Goal: Task Accomplishment & Management: Manage account settings

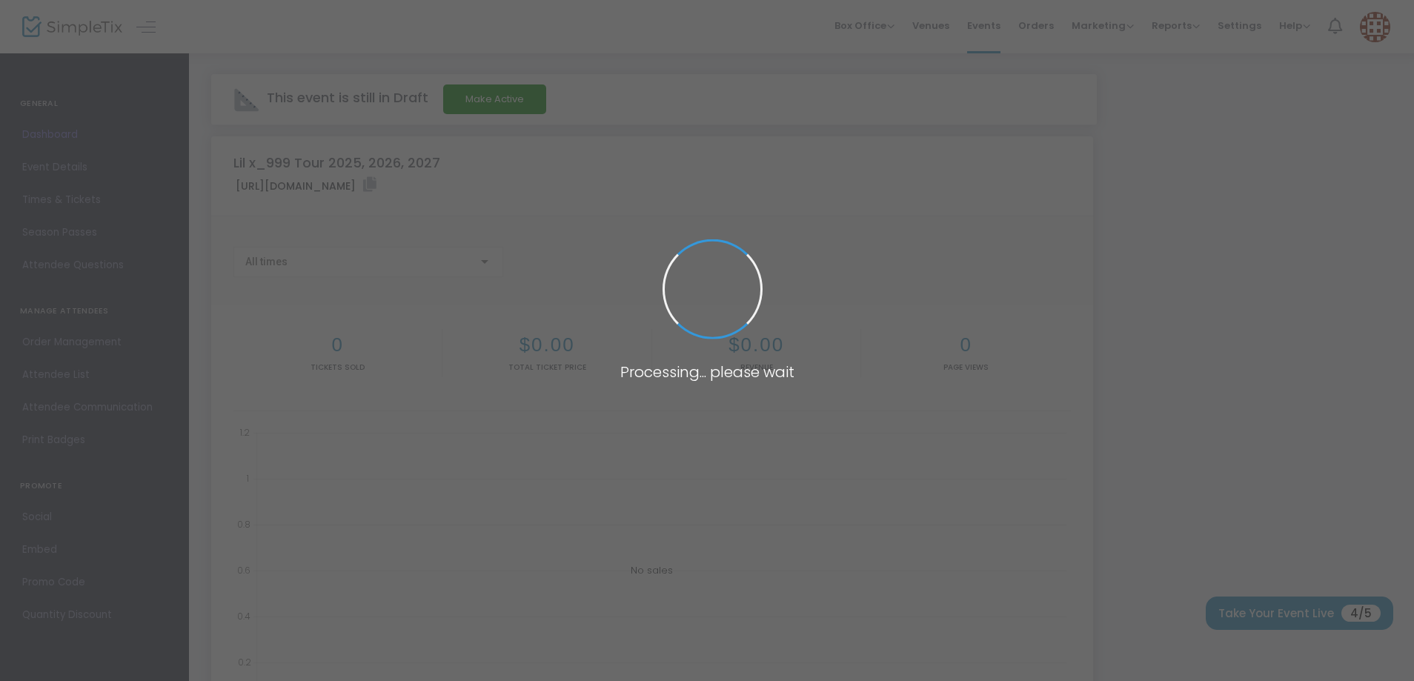
type input "[URL][DOMAIN_NAME]"
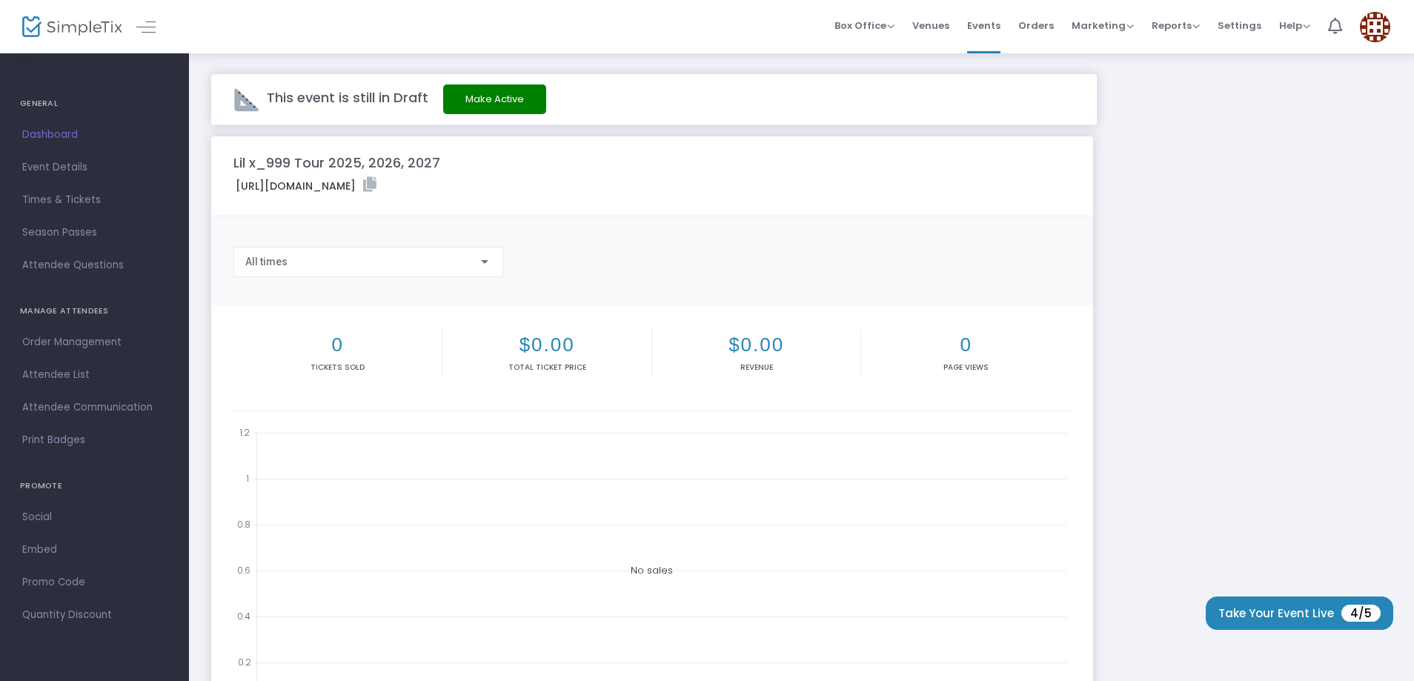
click at [488, 105] on button "Make Active" at bounding box center [494, 100] width 103 height 30
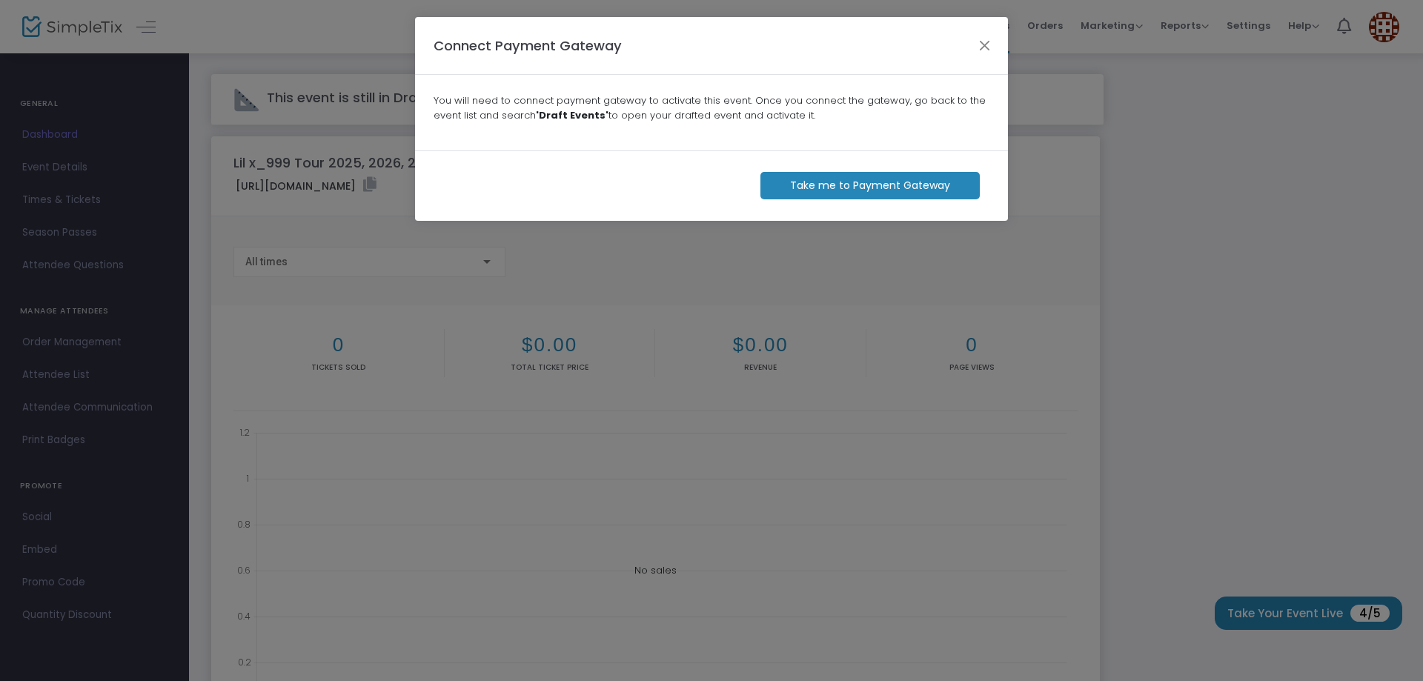
click at [861, 188] on m-button "Take me to Payment Gateway" at bounding box center [870, 185] width 219 height 27
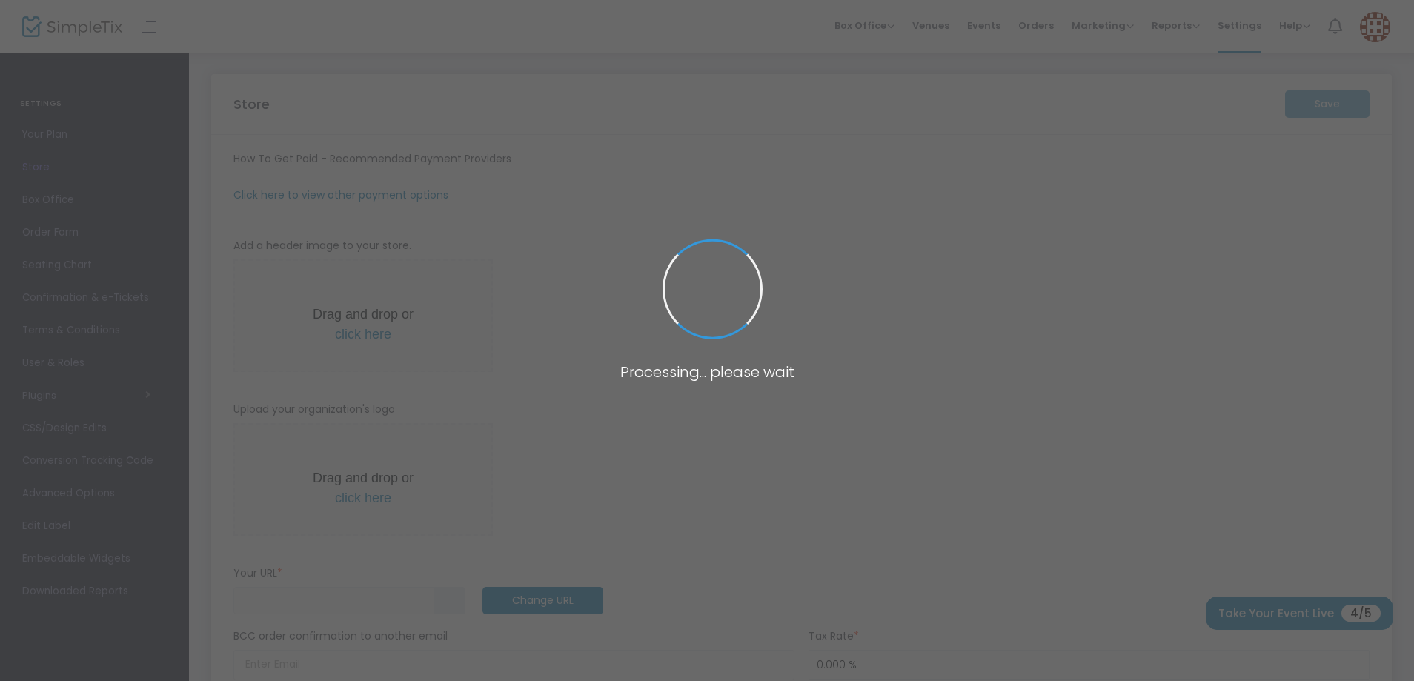
type input "https://Lilx999"
radio input "false"
radio input "true"
type input "Lil x_999"
type input "1808356669"
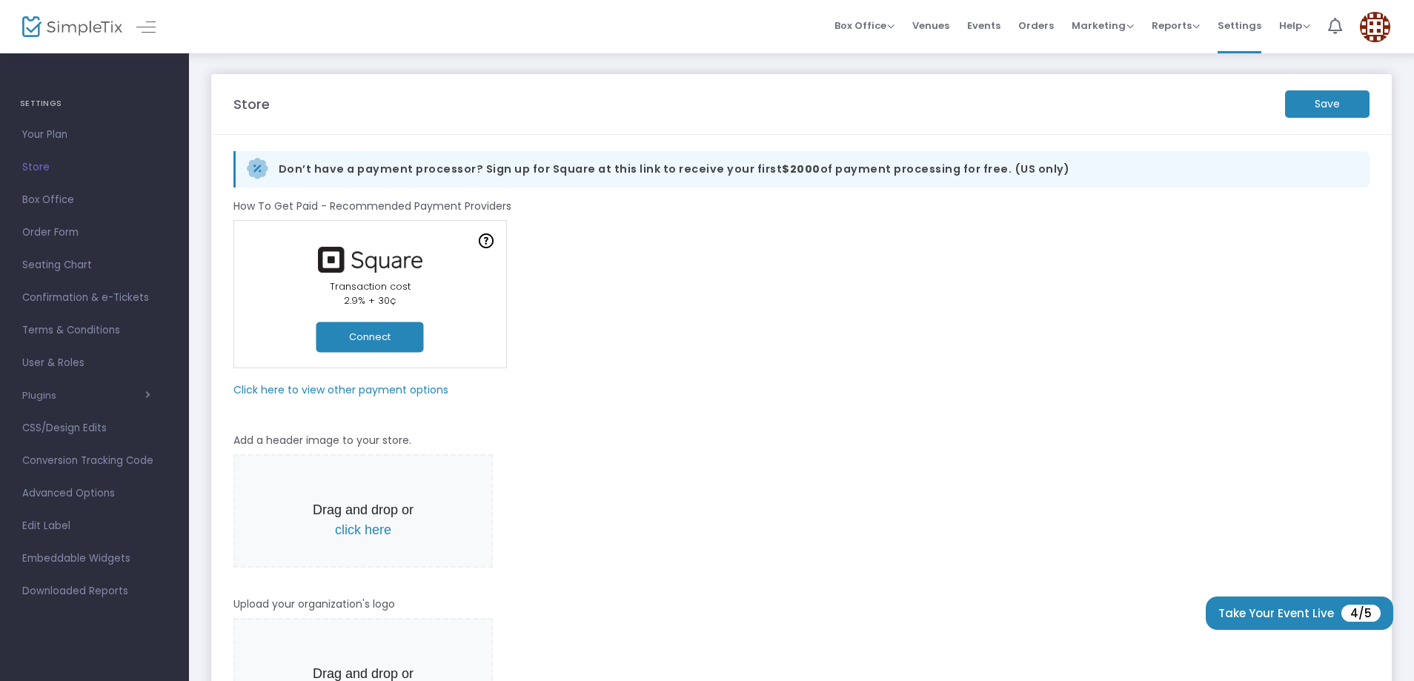
click at [362, 348] on button "Connect" at bounding box center [370, 337] width 107 height 30
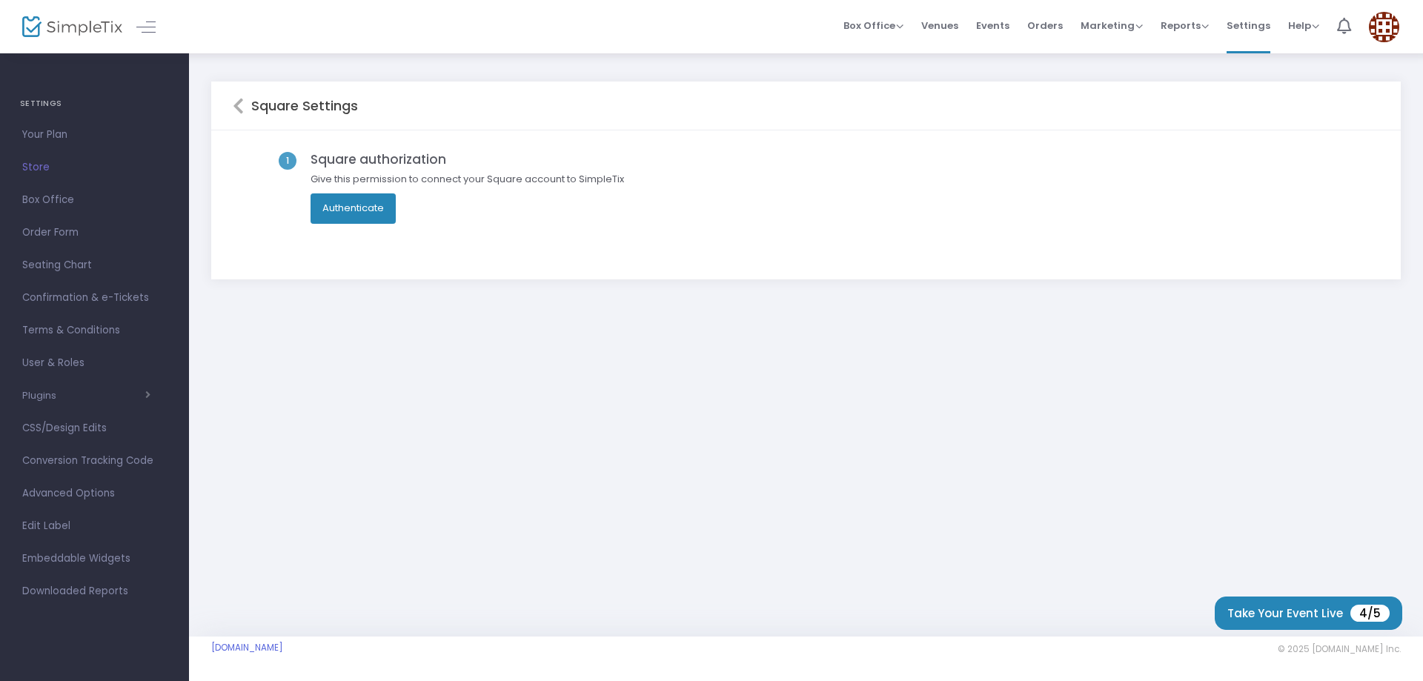
click at [354, 208] on button "Authenticate" at bounding box center [353, 208] width 85 height 30
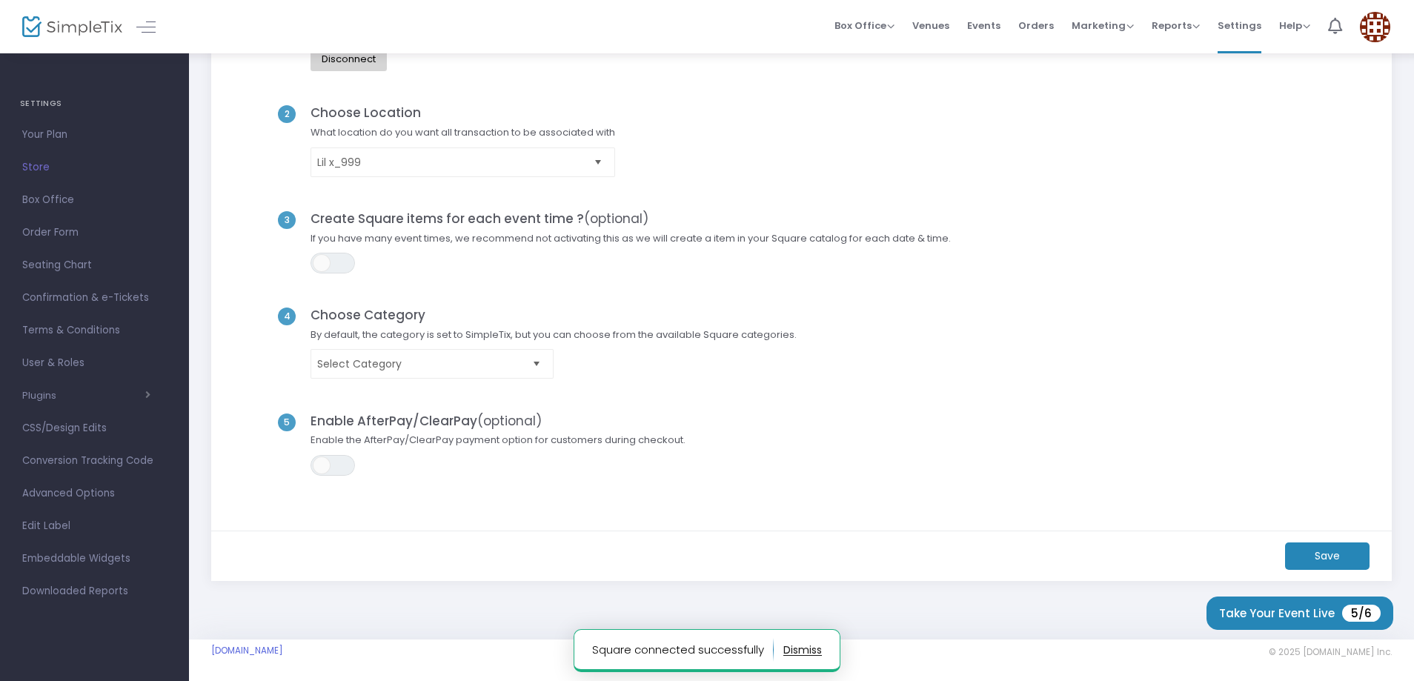
scroll to position [149, 0]
click at [1339, 552] on m-button "Save" at bounding box center [1327, 553] width 85 height 27
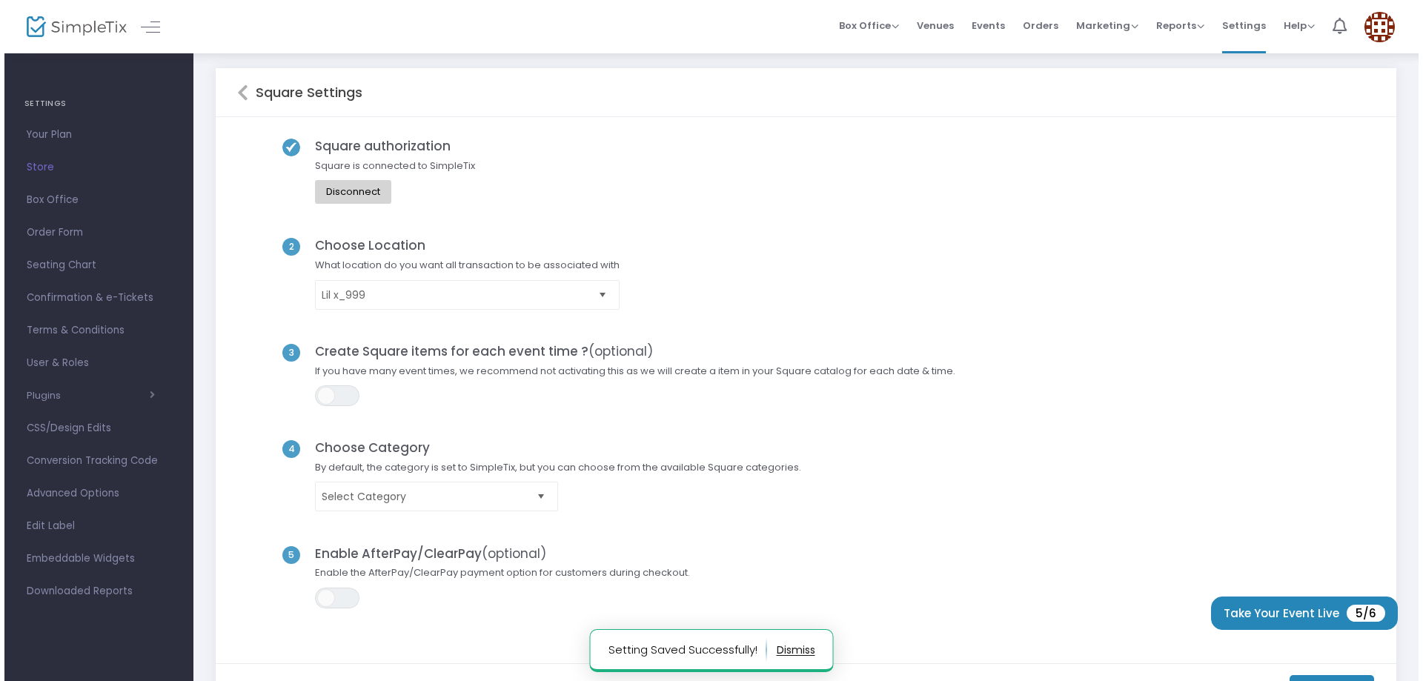
scroll to position [0, 0]
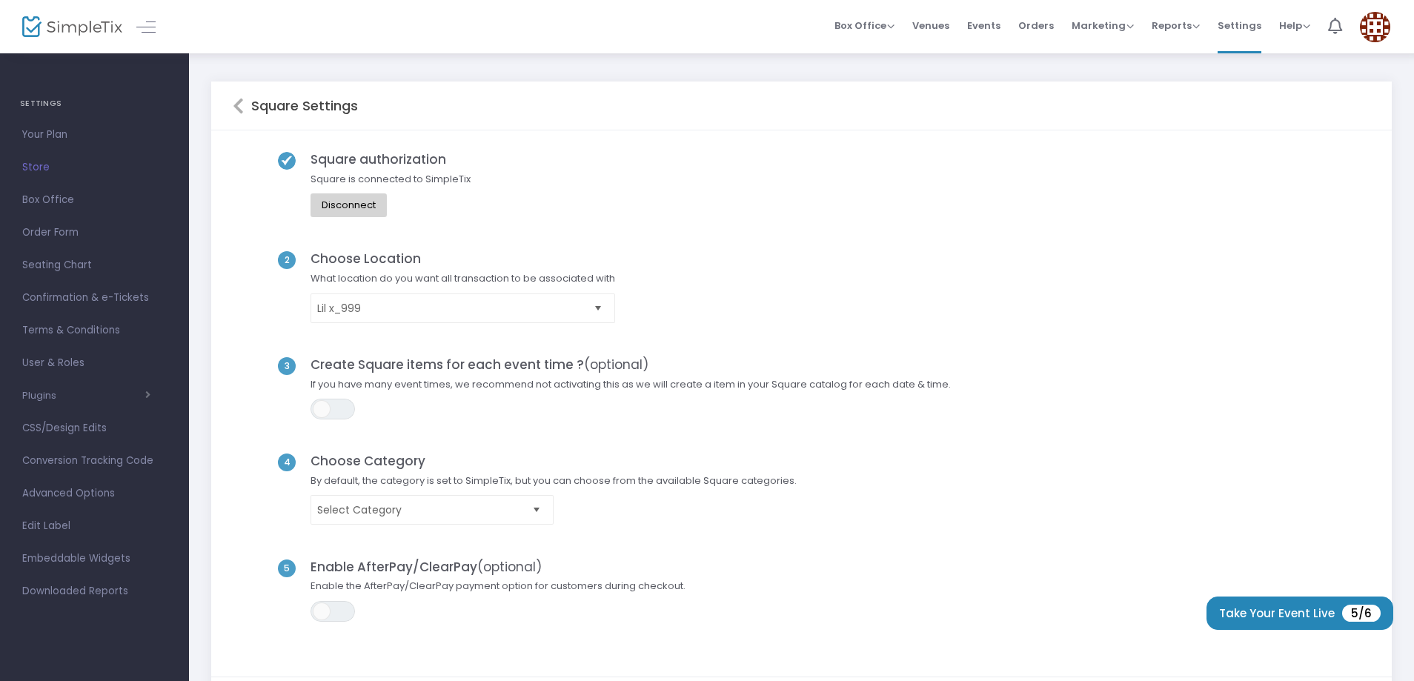
click at [1377, 24] on img at bounding box center [1375, 27] width 30 height 30
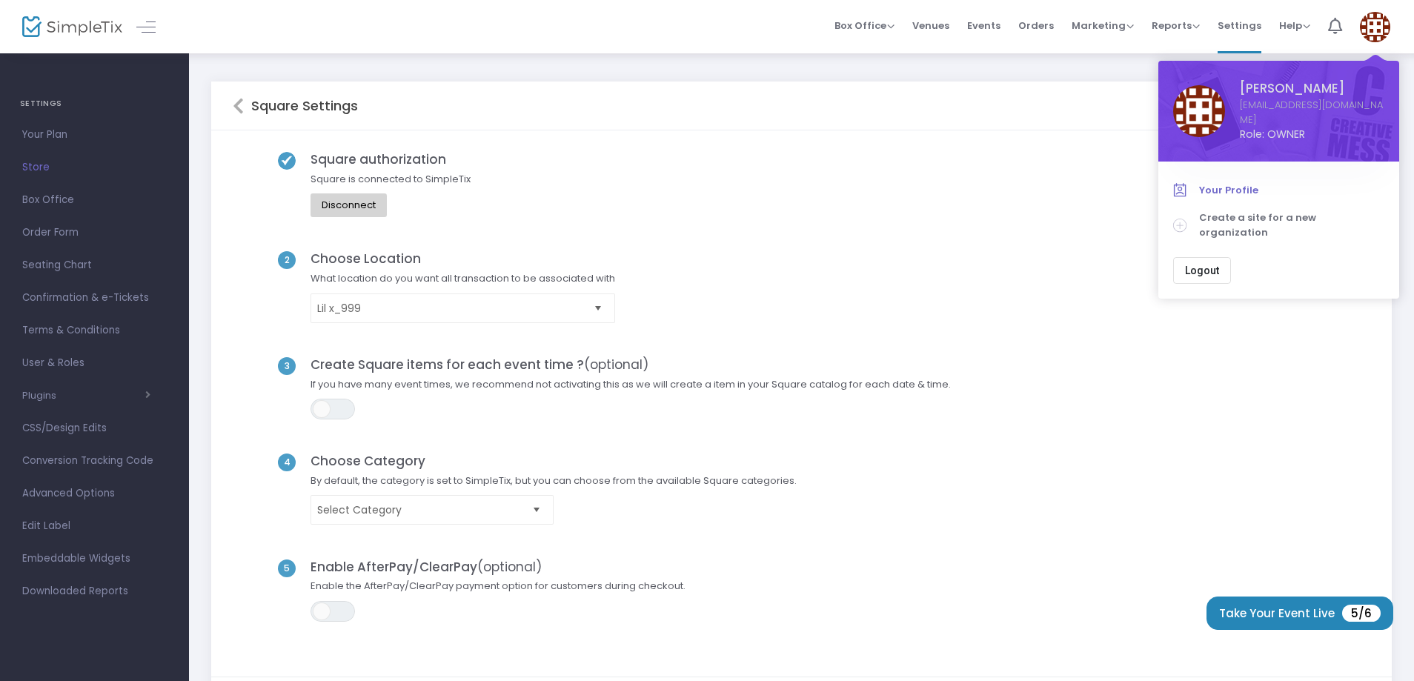
click at [1207, 183] on span "Your Profile" at bounding box center [1291, 190] width 185 height 15
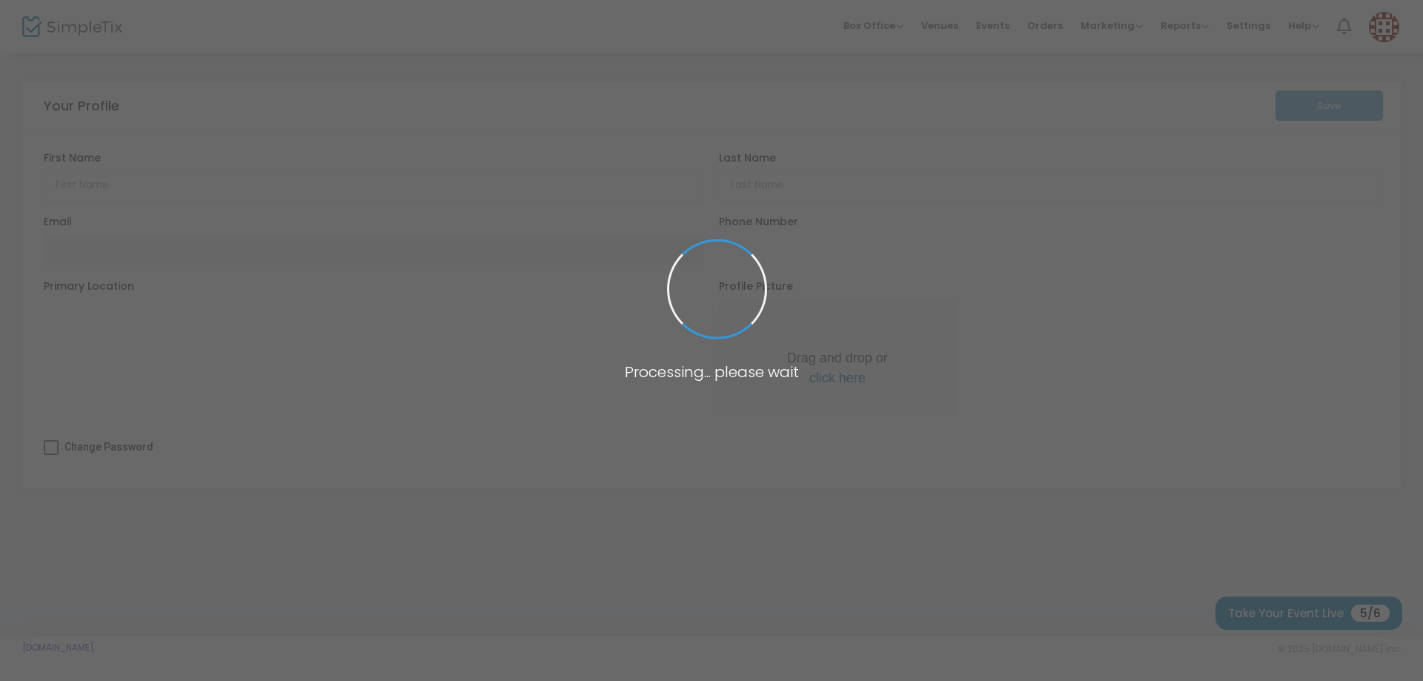
type input "Xzavier"
type input "Mecham"
type input "[EMAIL_ADDRESS][DOMAIN_NAME]"
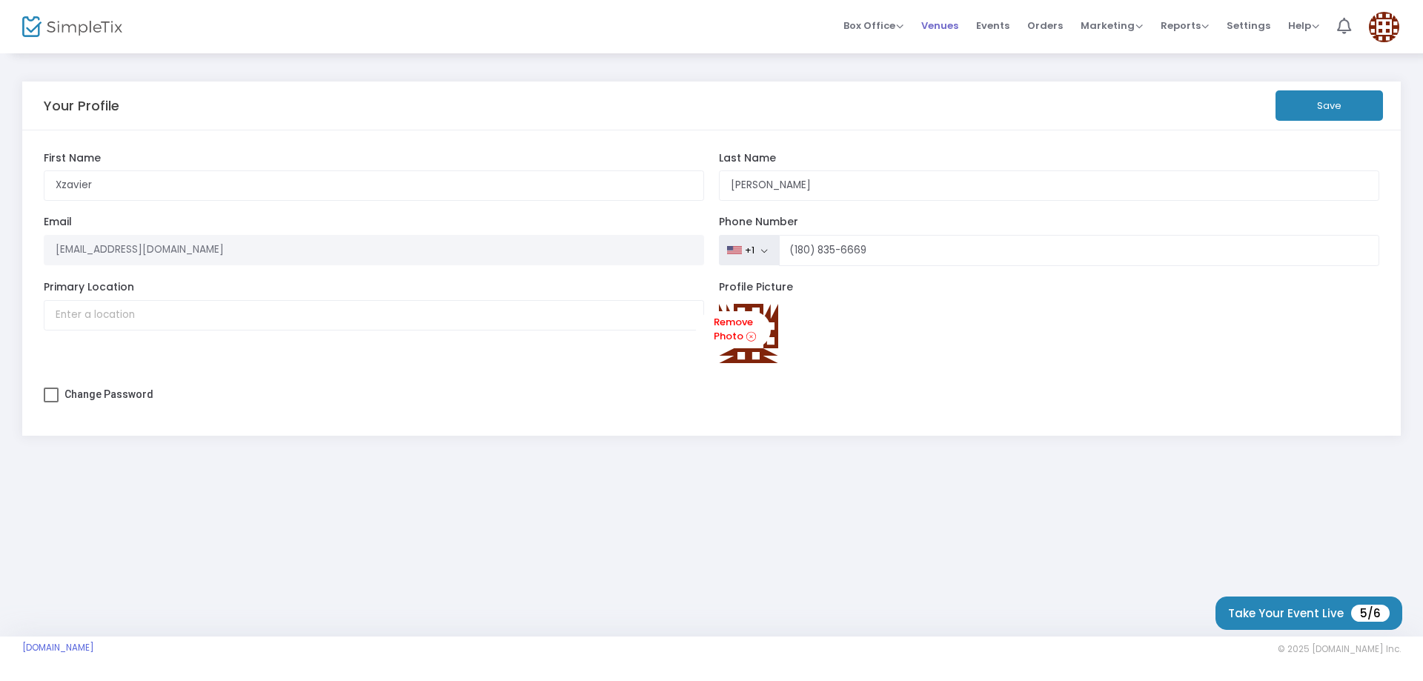
click at [935, 21] on span "Venues" at bounding box center [939, 26] width 37 height 38
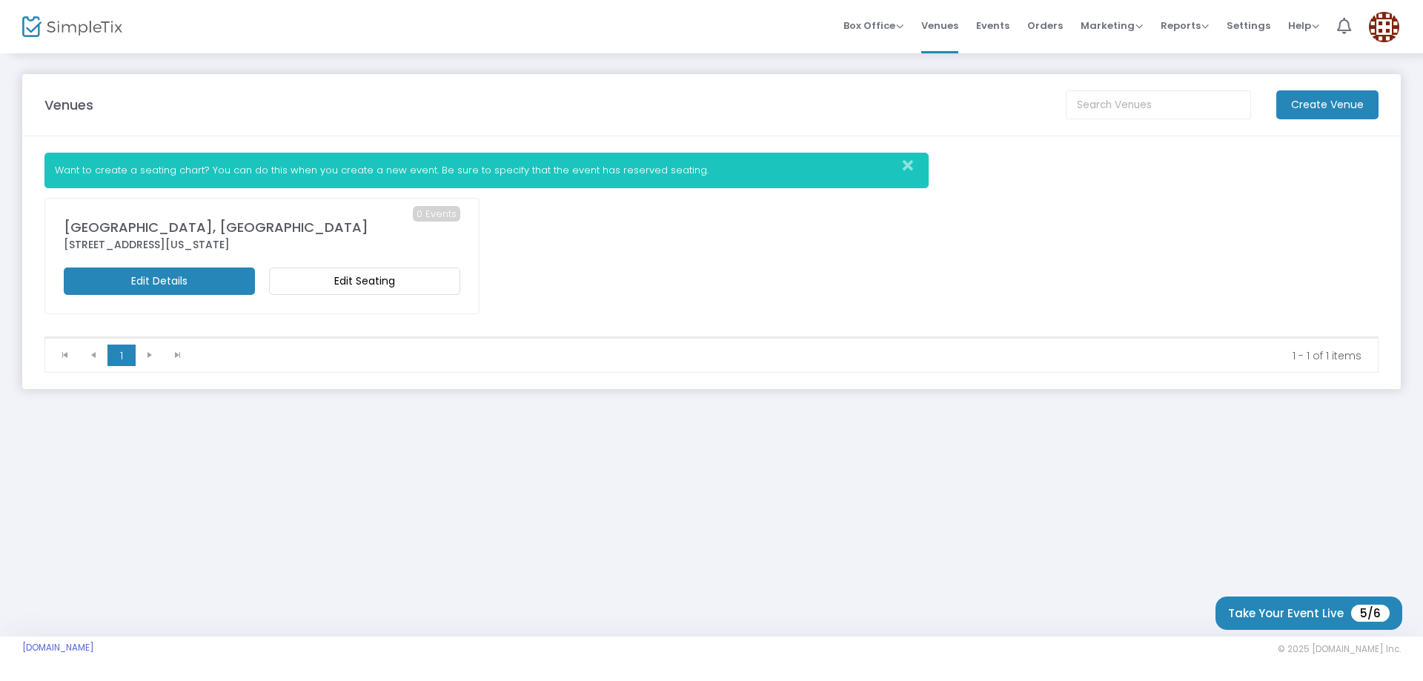
click at [237, 233] on div "[GEOGRAPHIC_DATA], [GEOGRAPHIC_DATA]" at bounding box center [262, 227] width 397 height 20
click at [432, 214] on span "0 Events" at bounding box center [436, 214] width 47 height 16
click at [990, 45] on link "Events" at bounding box center [992, 26] width 33 height 53
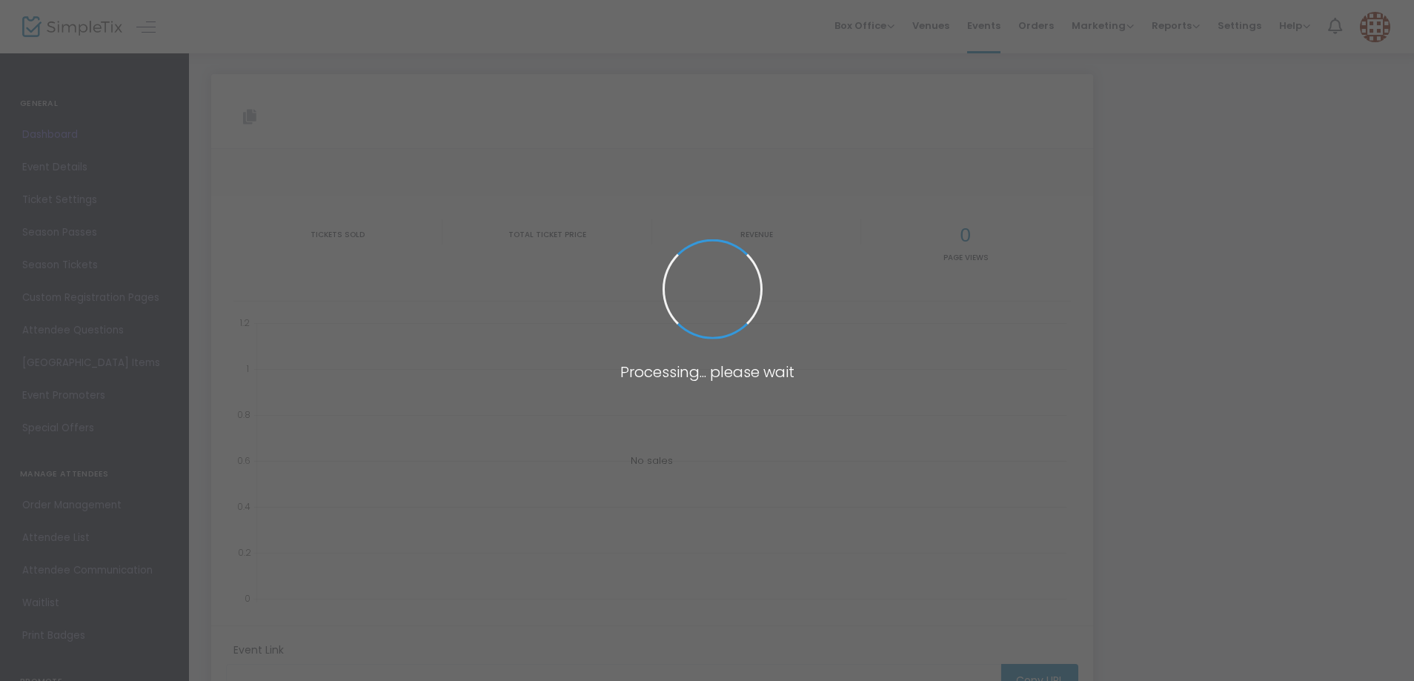
type input "[URL][DOMAIN_NAME]"
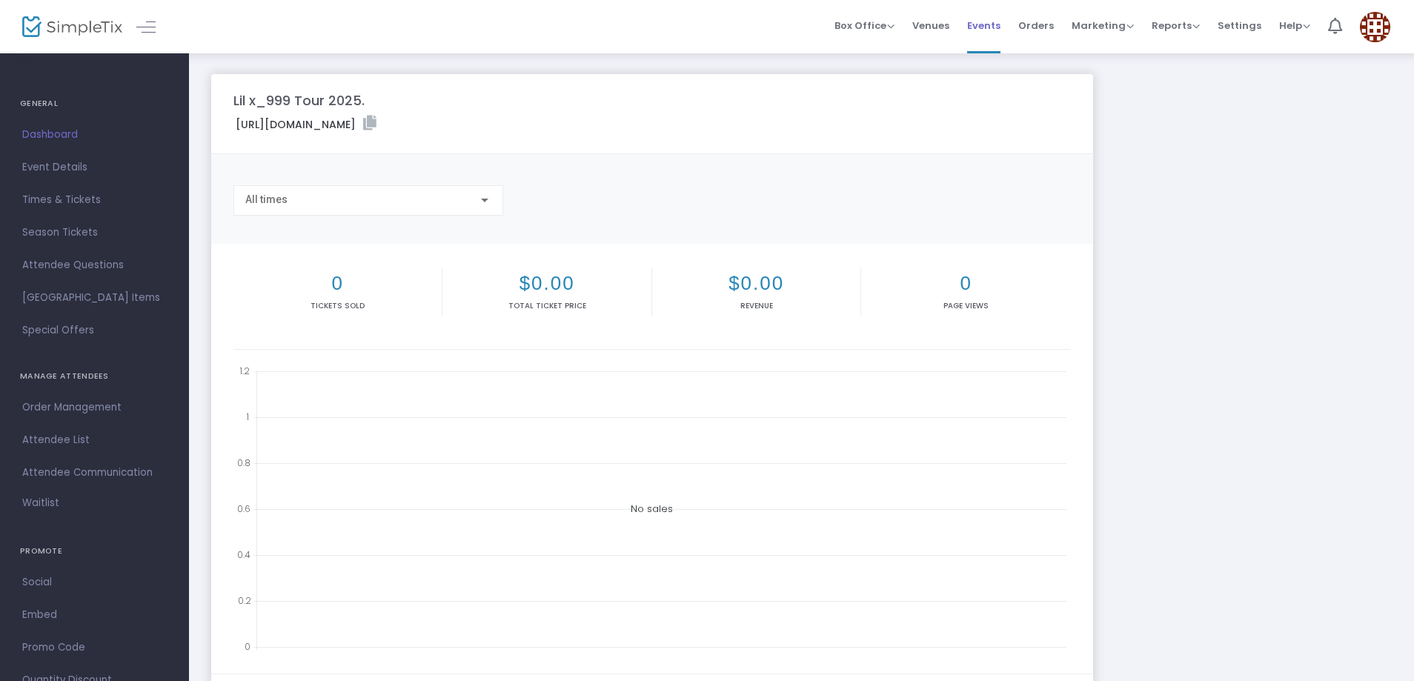
click at [988, 33] on span "Events" at bounding box center [983, 26] width 33 height 38
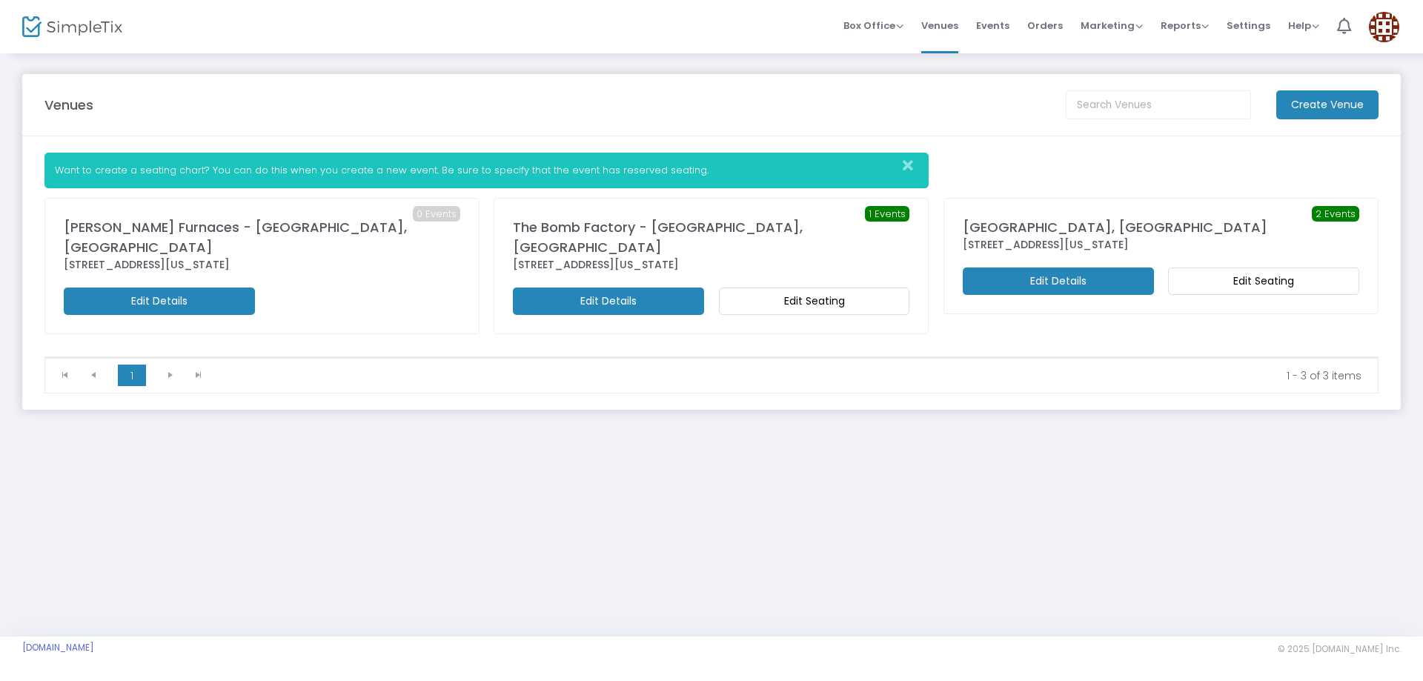
click at [1273, 113] on div "Create Venue" at bounding box center [1327, 104] width 117 height 29
click at [1312, 105] on m-button "Create Venue" at bounding box center [1327, 104] width 102 height 29
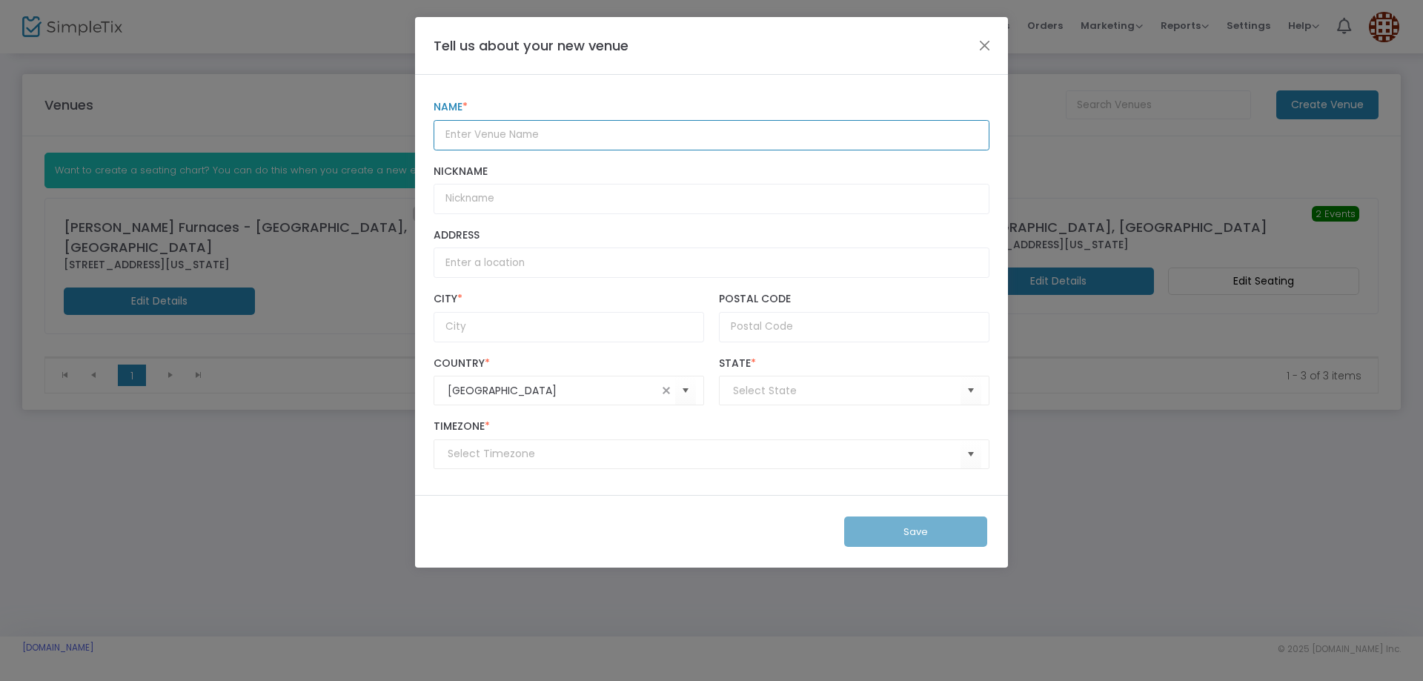
click at [594, 134] on input "Name *" at bounding box center [712, 135] width 556 height 30
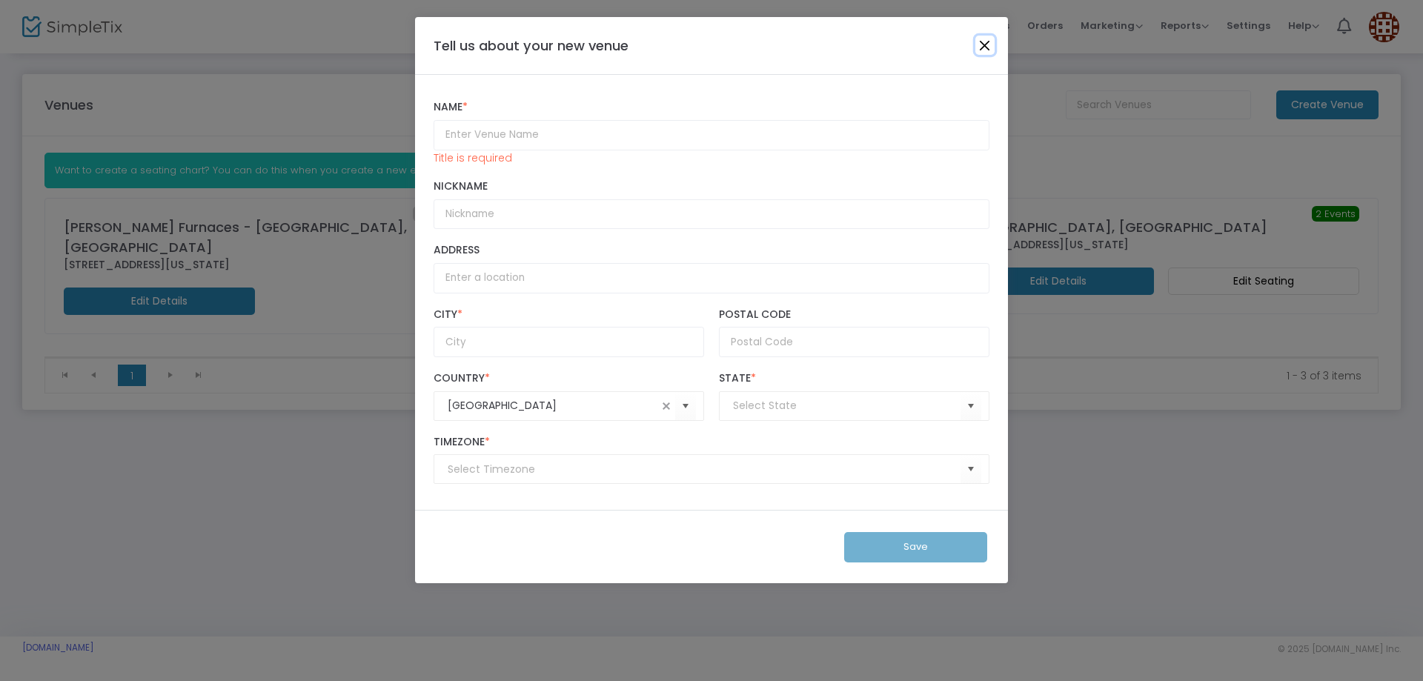
click at [988, 43] on button "Close" at bounding box center [985, 45] width 19 height 19
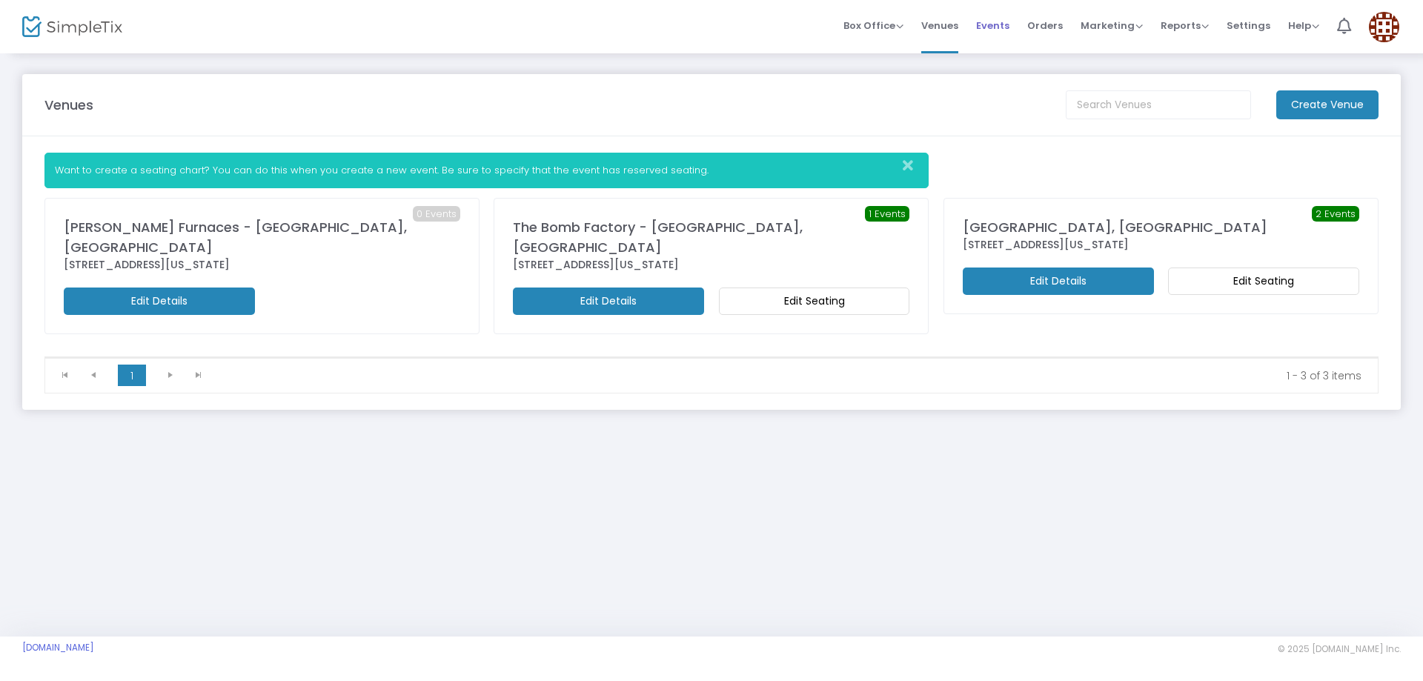
click at [990, 33] on span "Events" at bounding box center [992, 26] width 33 height 38
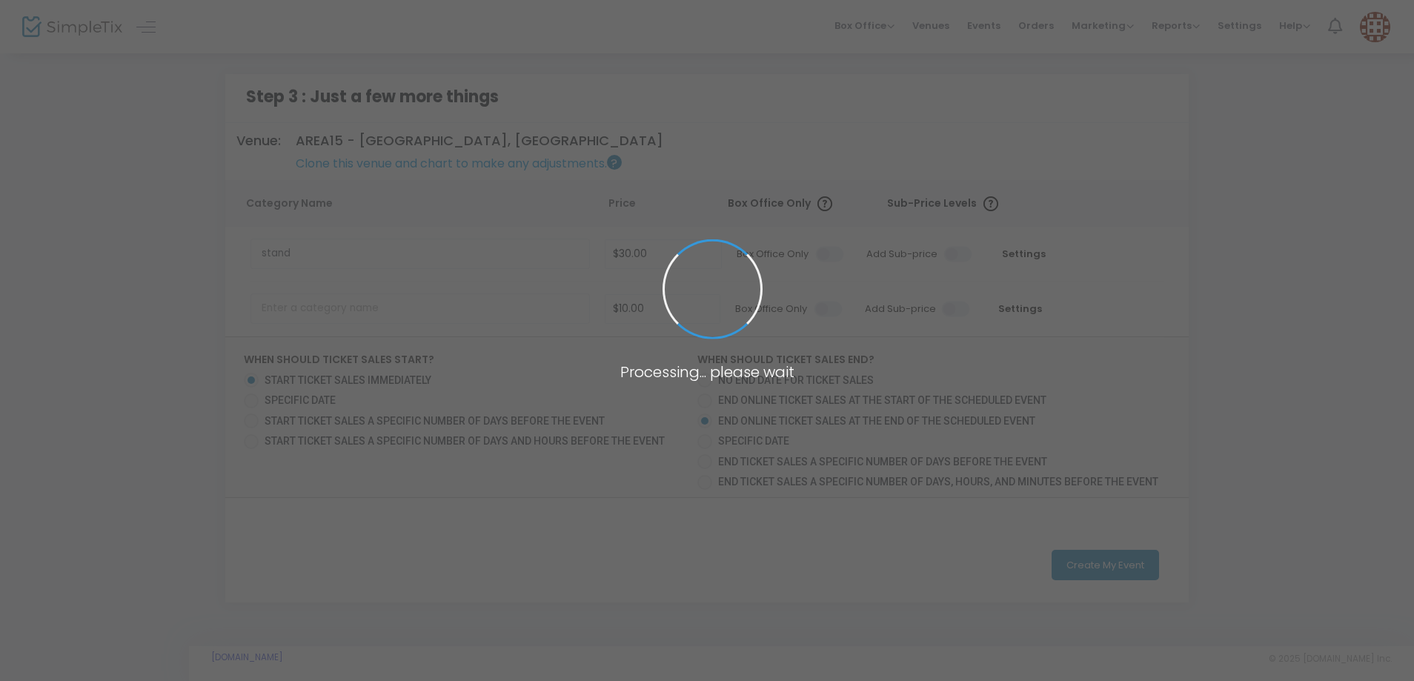
type input "$10.00"
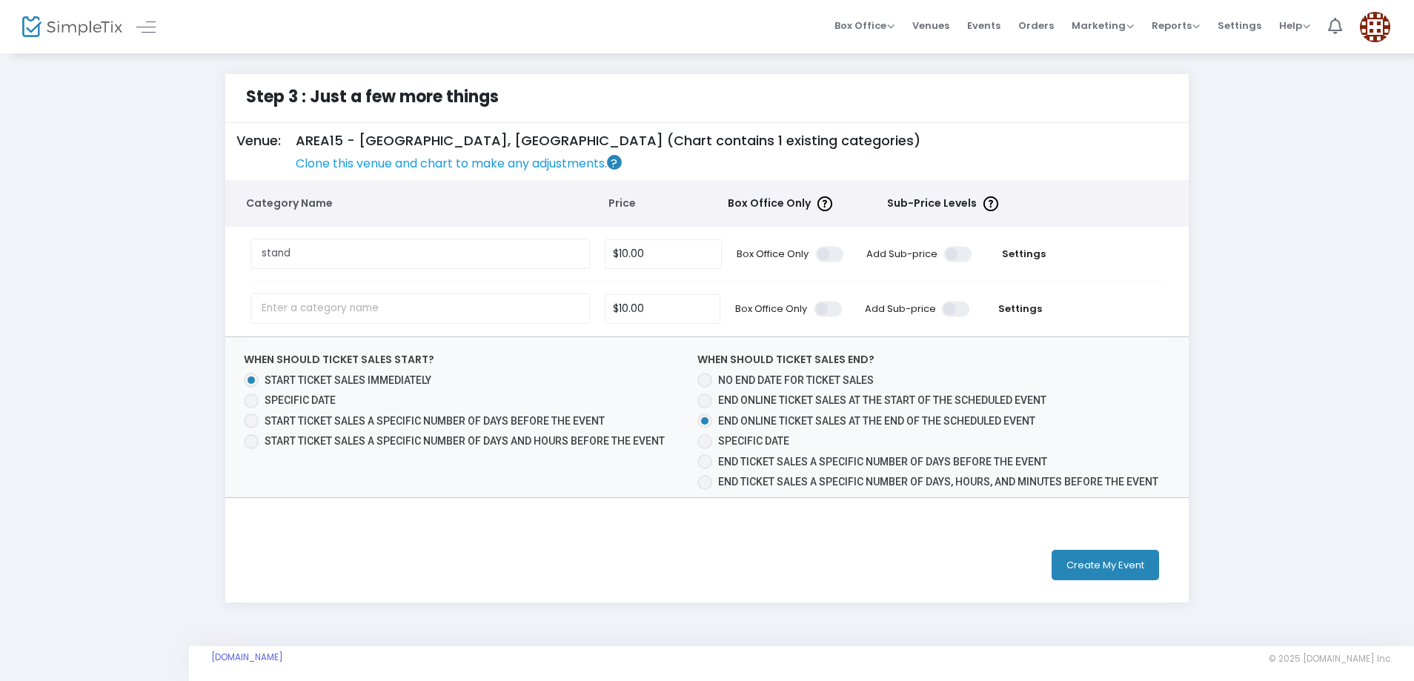
click at [1125, 553] on button "Create My Event" at bounding box center [1105, 565] width 107 height 30
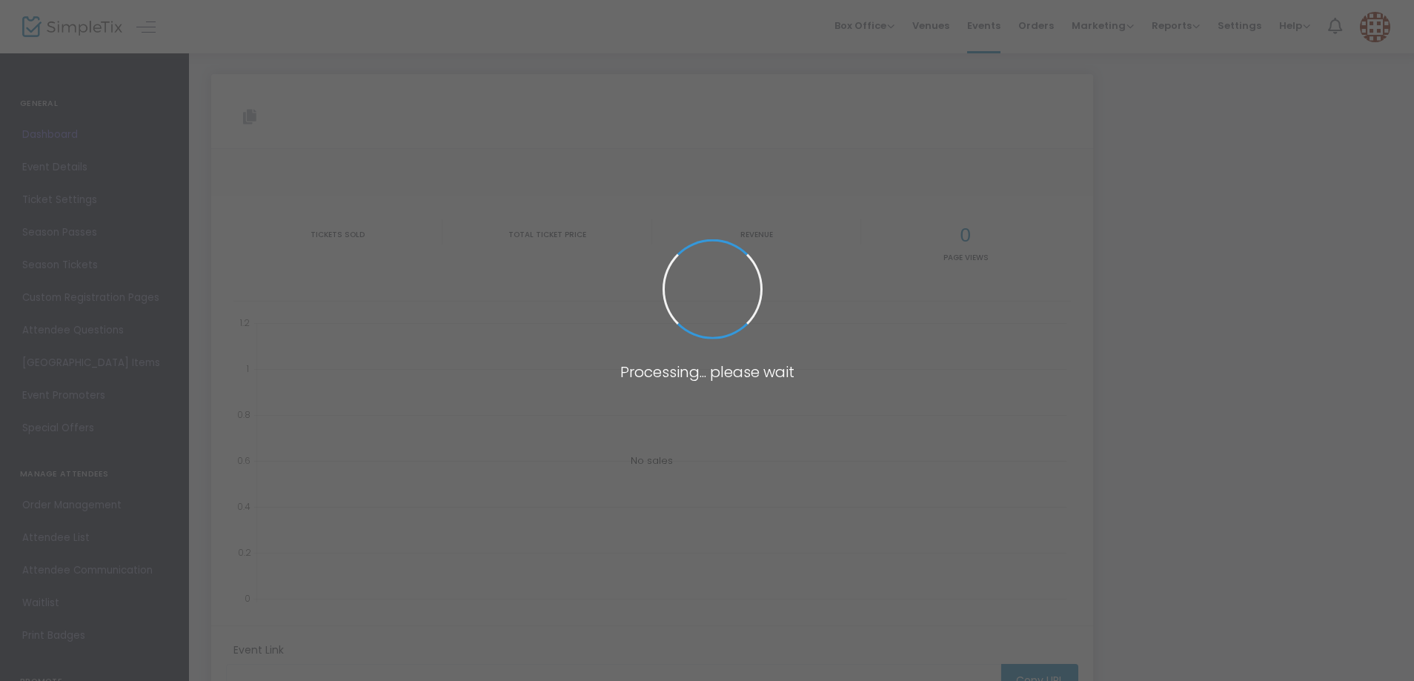
type input "https://www.simpletix.com/e/lil-x-999-tour-las-vegas-nv-tickets-232595"
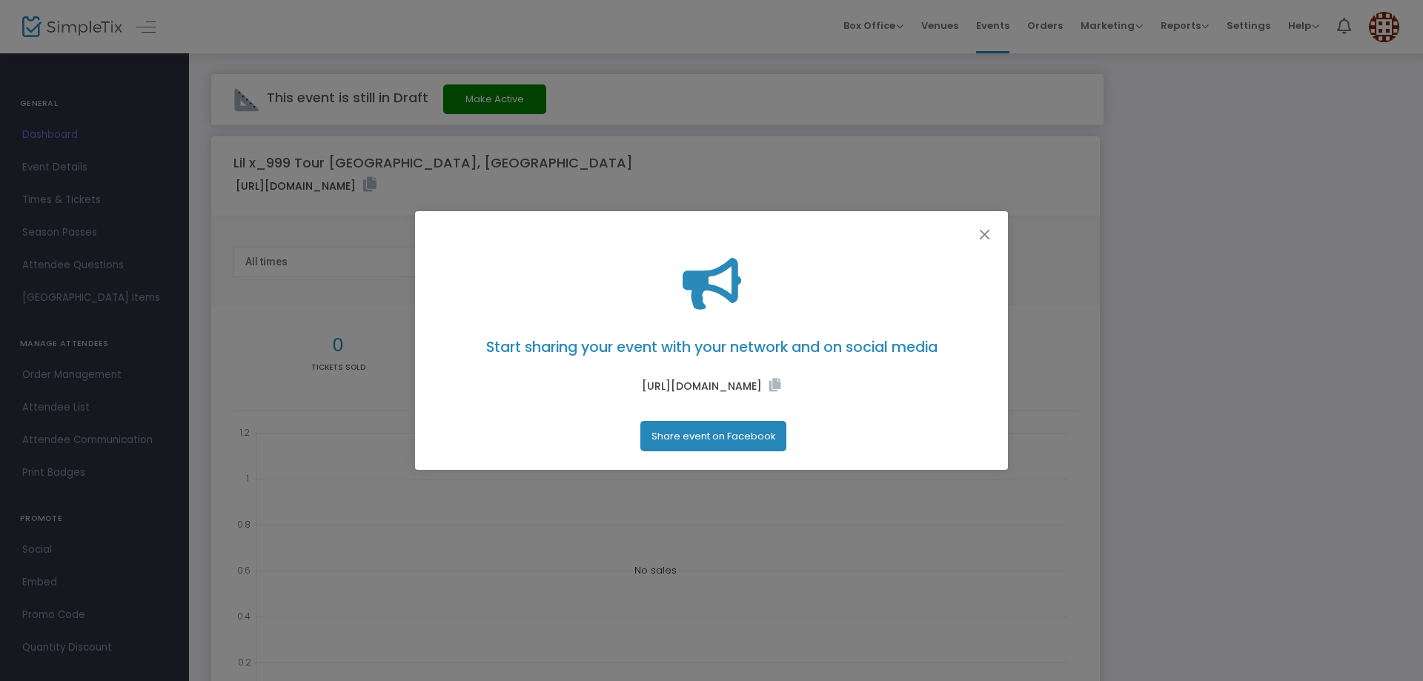
click at [981, 239] on div "Start sharing your event with your network and on social media https://www.simp…" at bounding box center [711, 354] width 593 height 231
click at [983, 228] on button "Close" at bounding box center [985, 234] width 19 height 19
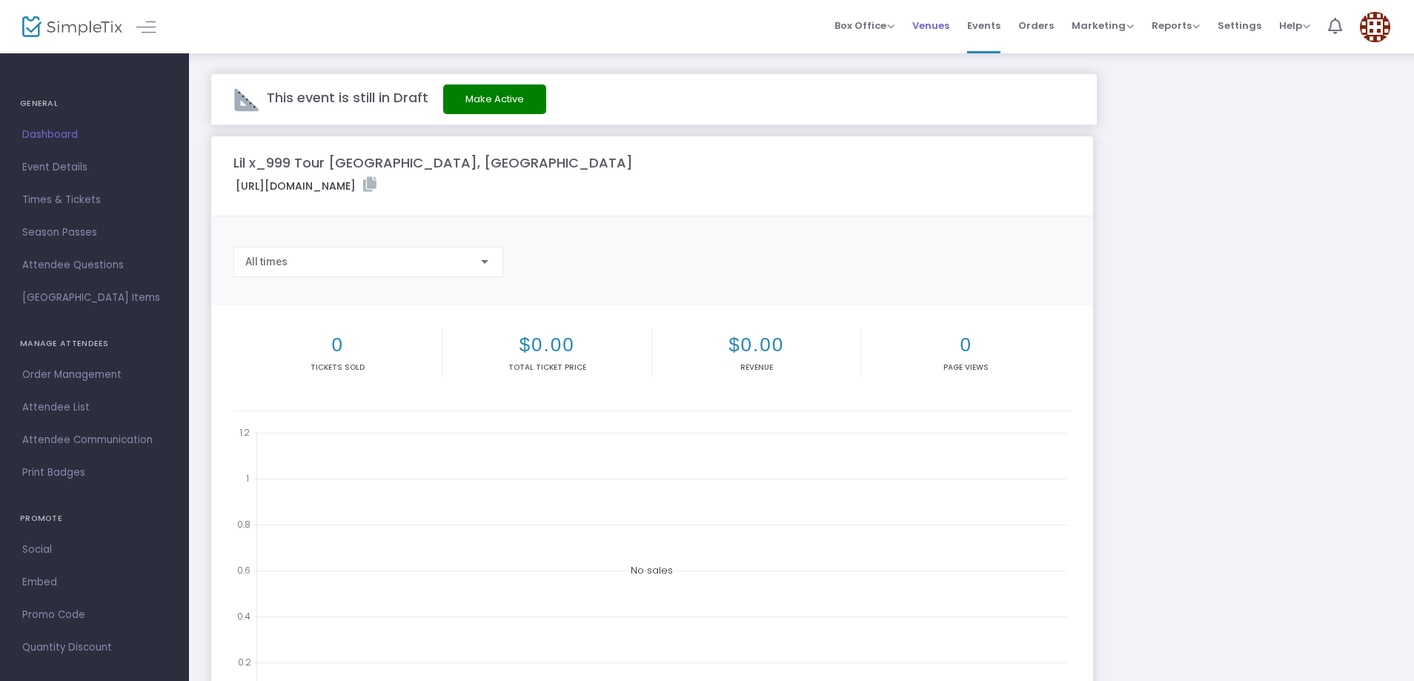
click at [938, 36] on span "Venues" at bounding box center [931, 26] width 37 height 38
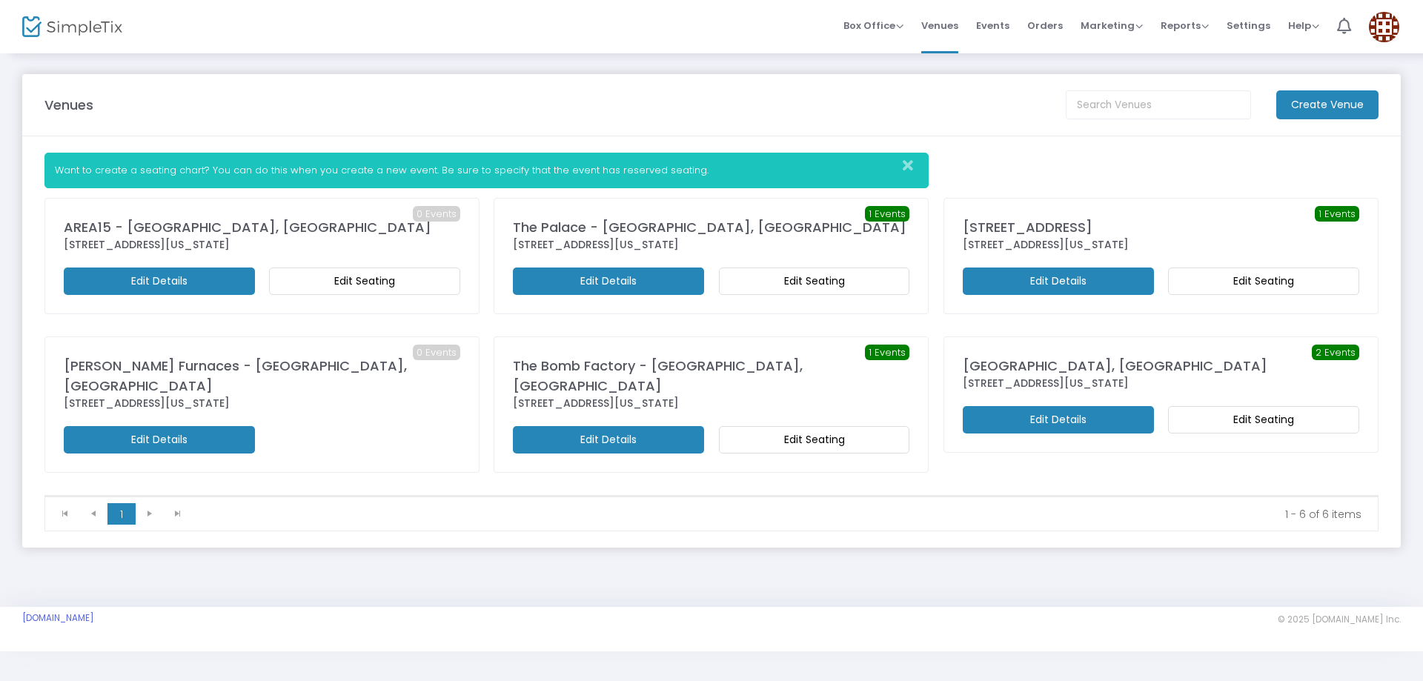
click at [146, 276] on m-button "Edit Details" at bounding box center [159, 281] width 191 height 27
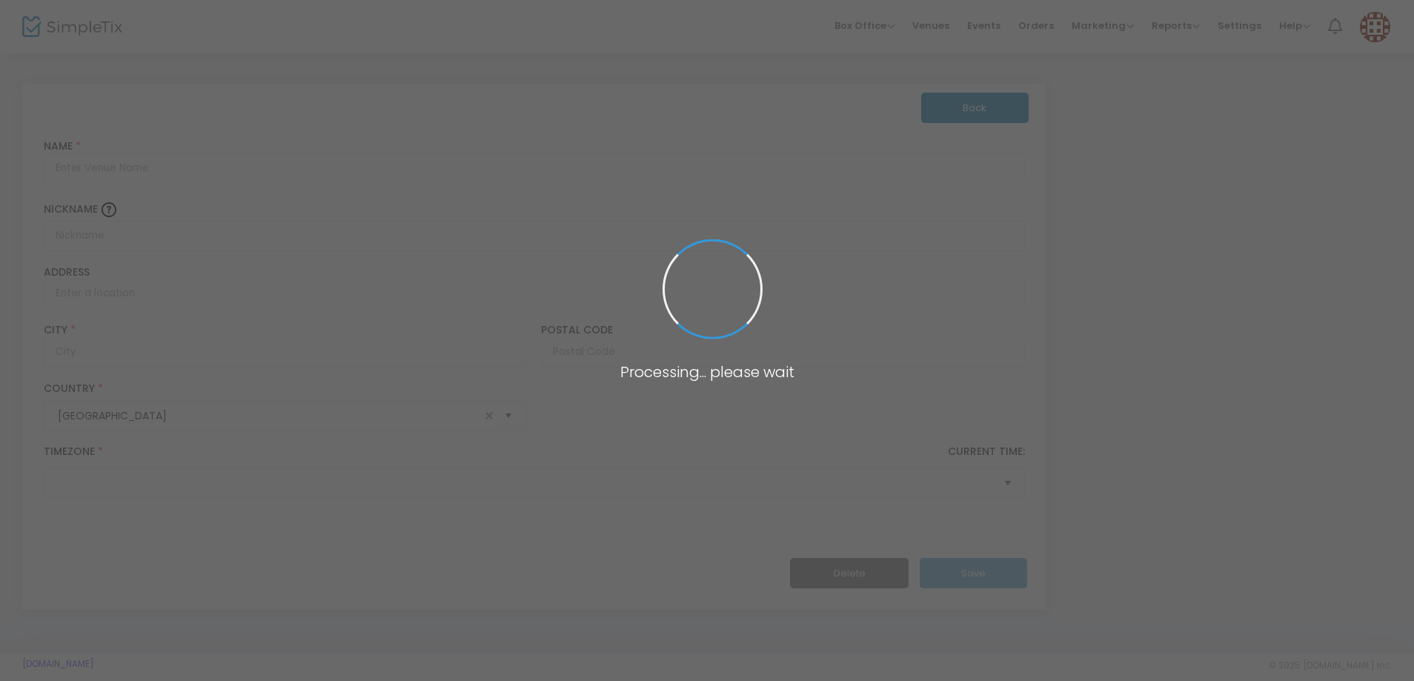
type input "AREA15 - Las Vegas, NV"
type input "3215 South Rancho Drive"
type input "Las Vegas"
type input "89102"
type input "United States"
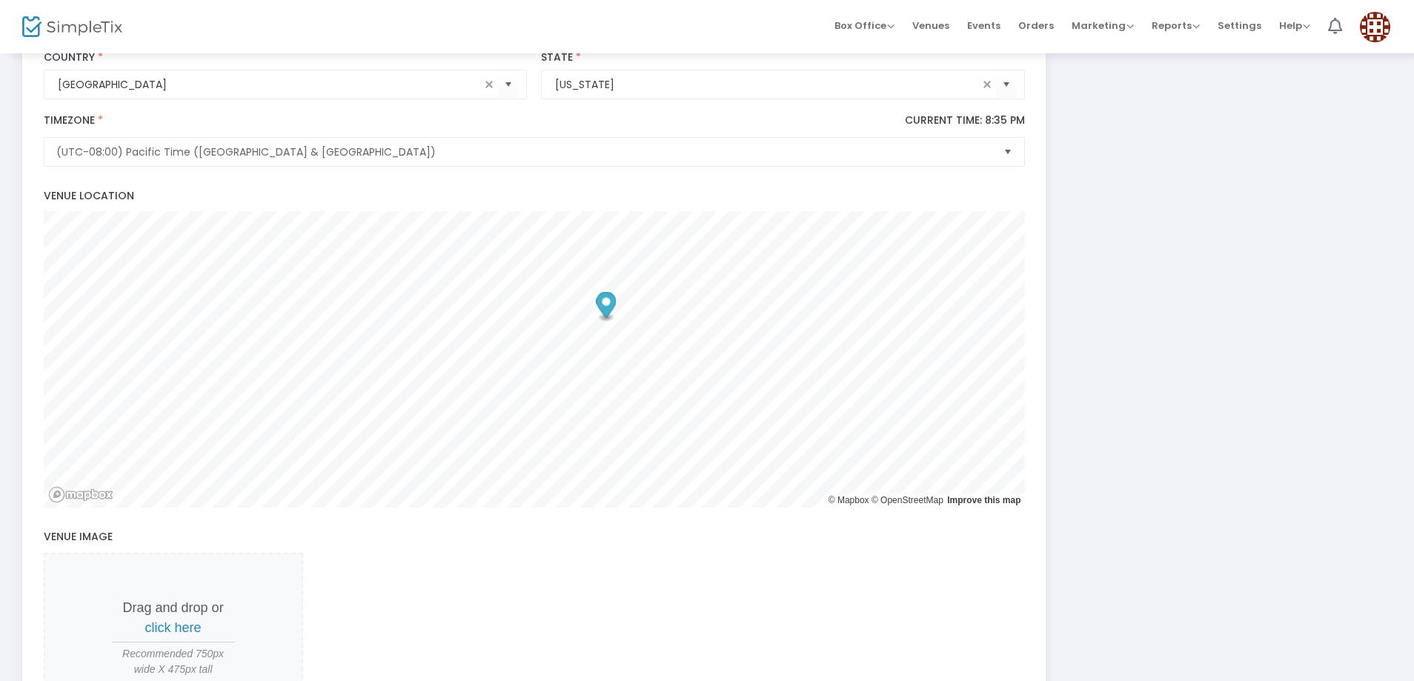
scroll to position [596, 0]
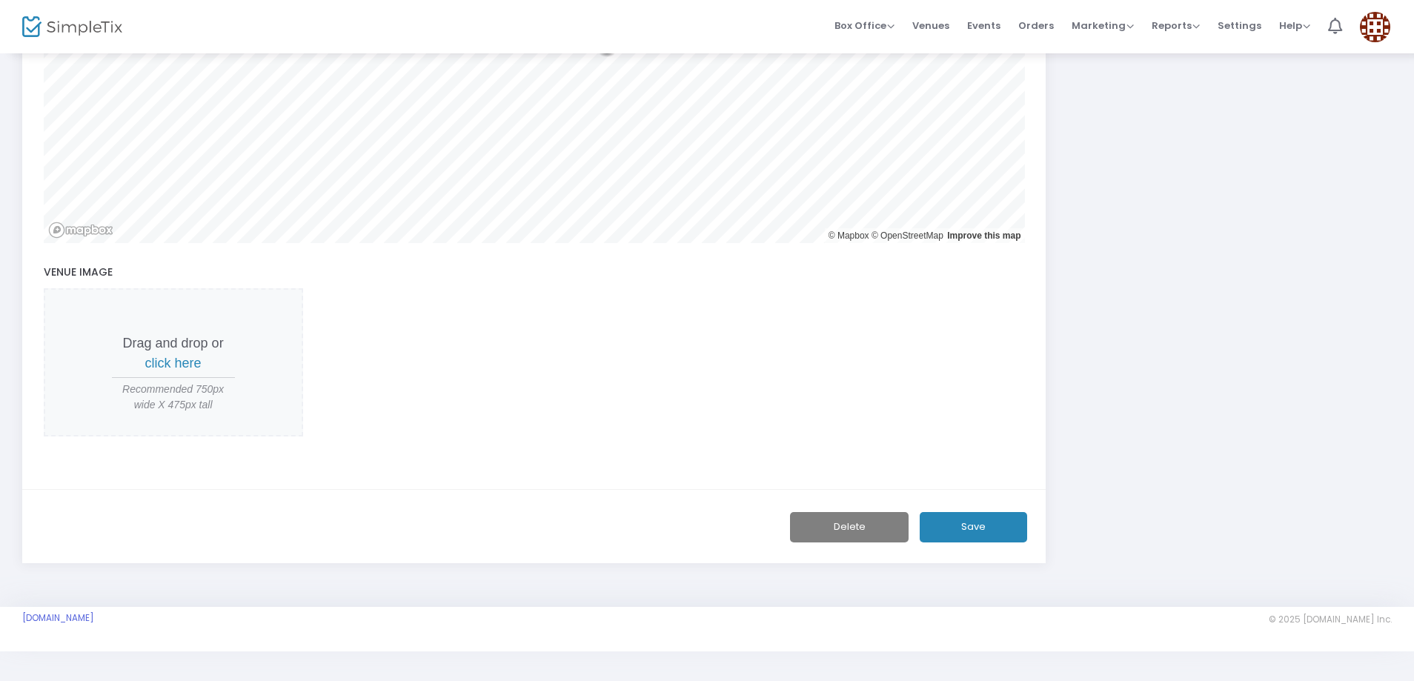
click at [990, 527] on button "Save" at bounding box center [973, 527] width 107 height 30
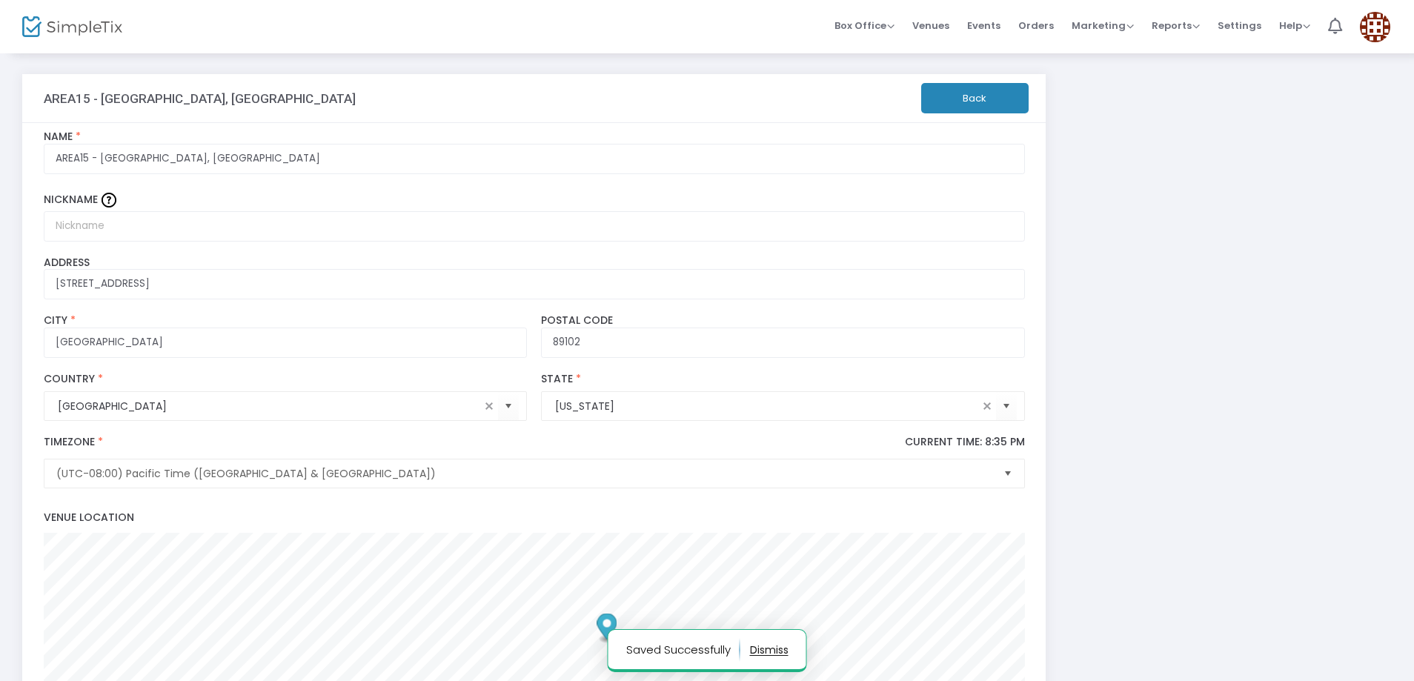
scroll to position [0, 0]
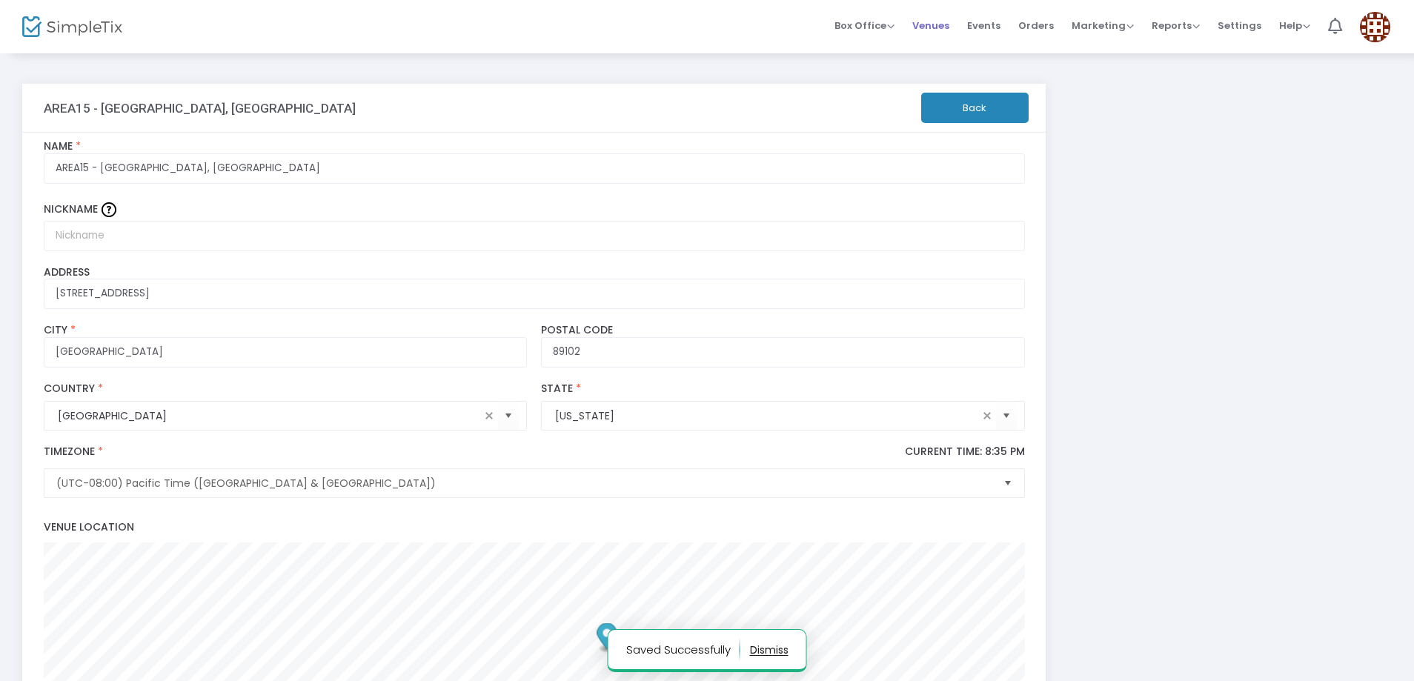
click at [940, 26] on span "Venues" at bounding box center [931, 26] width 37 height 38
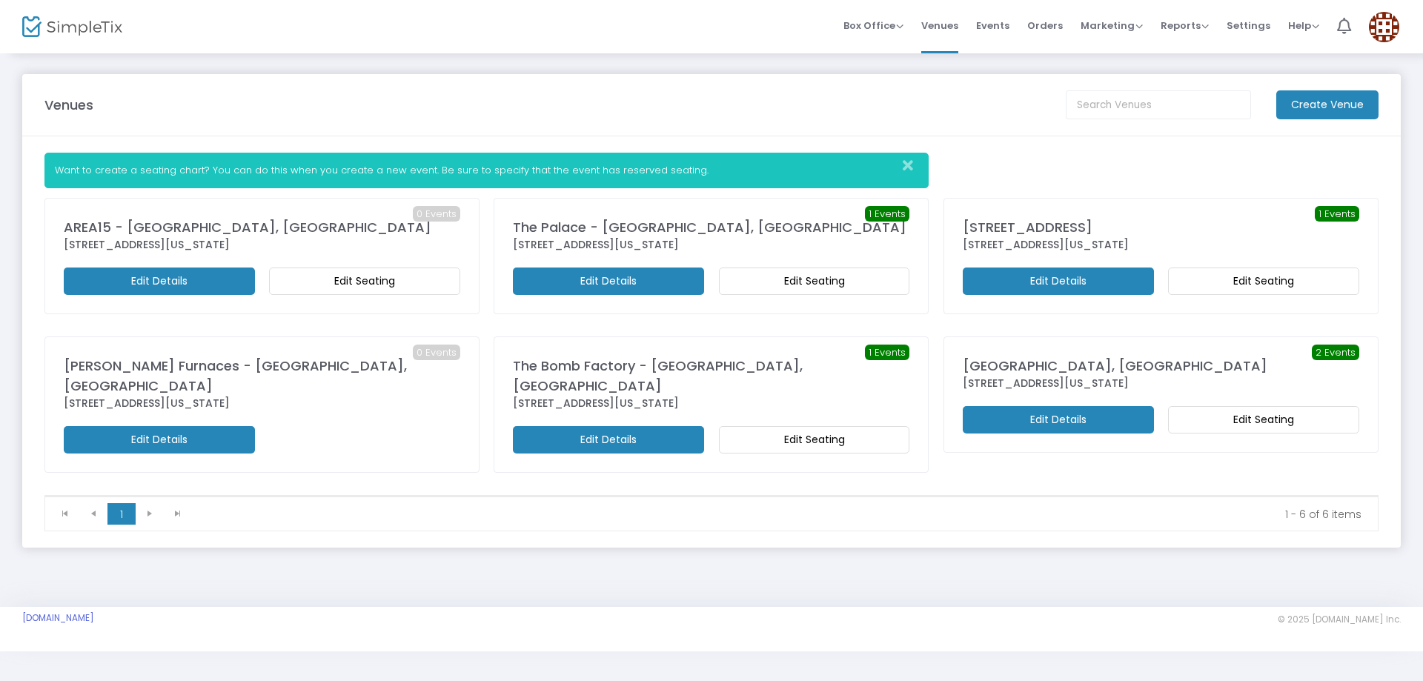
click at [347, 284] on m-button "Edit Seating" at bounding box center [364, 281] width 191 height 27
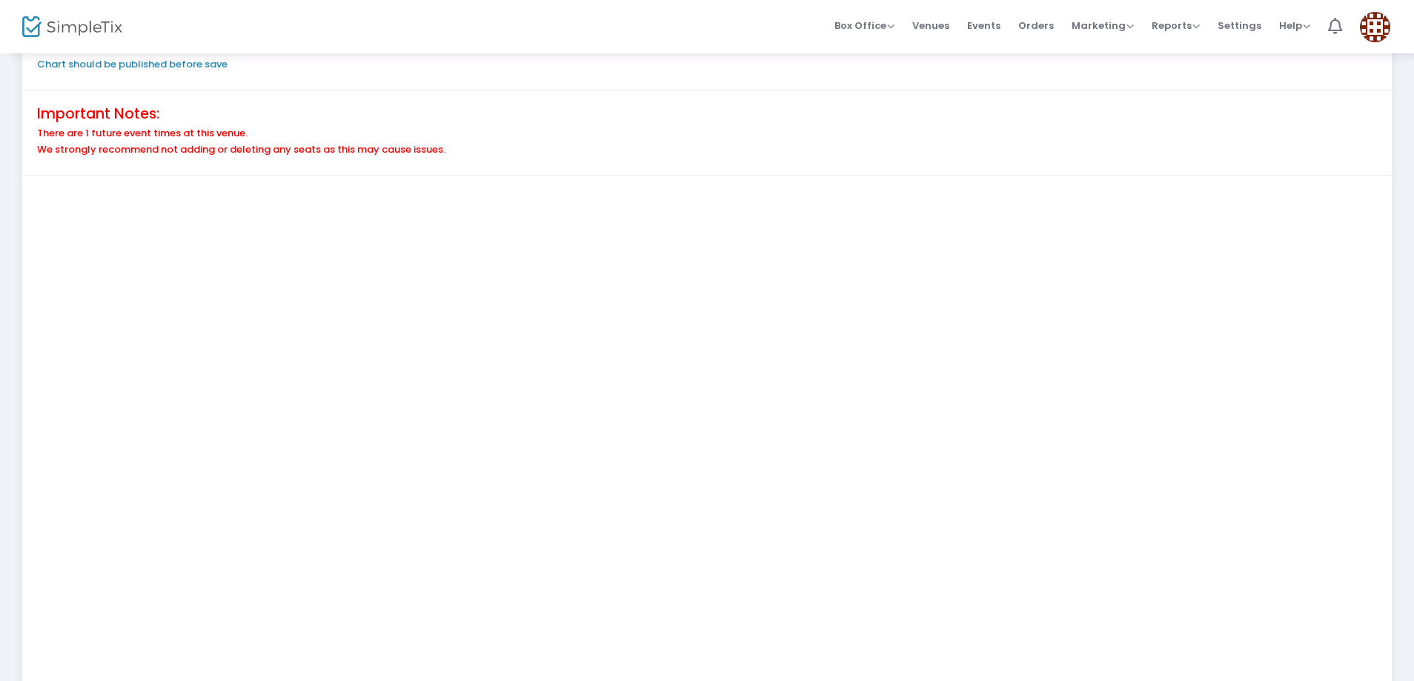
scroll to position [148, 0]
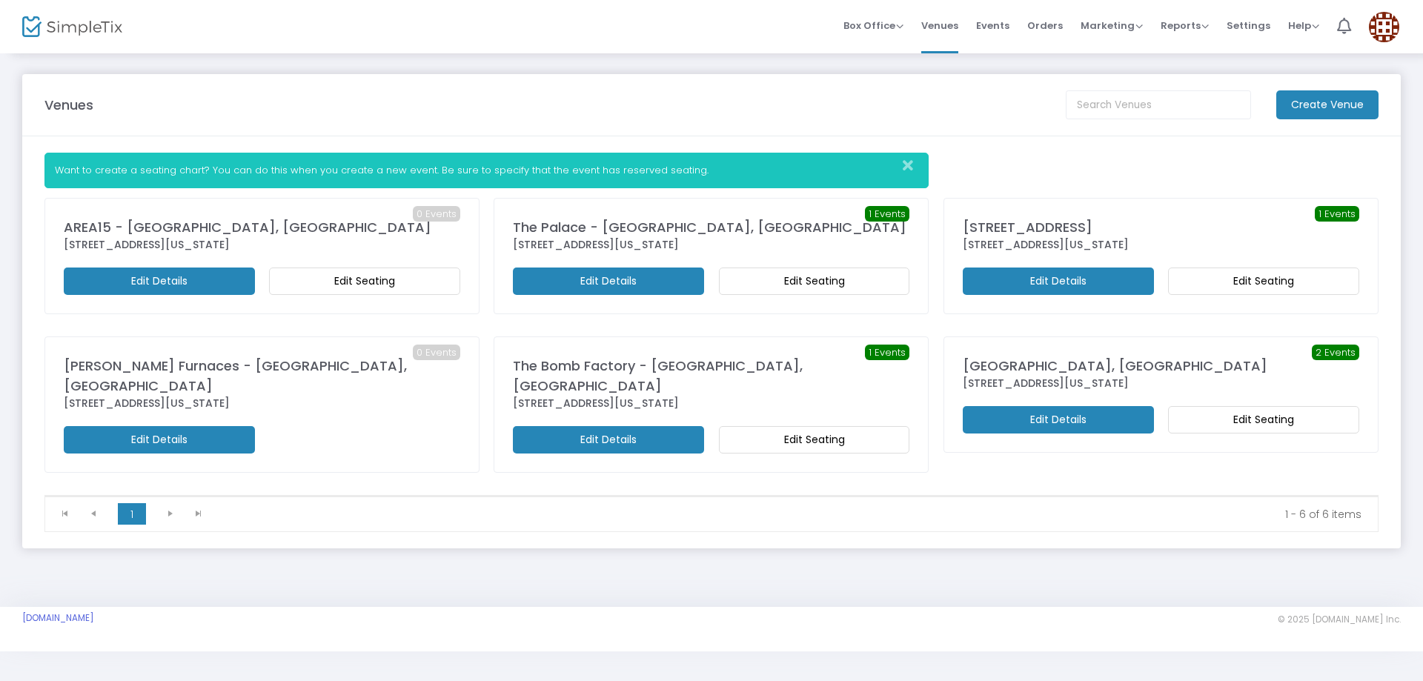
click at [388, 277] on m-button "Edit Seating" at bounding box center [364, 281] width 191 height 27
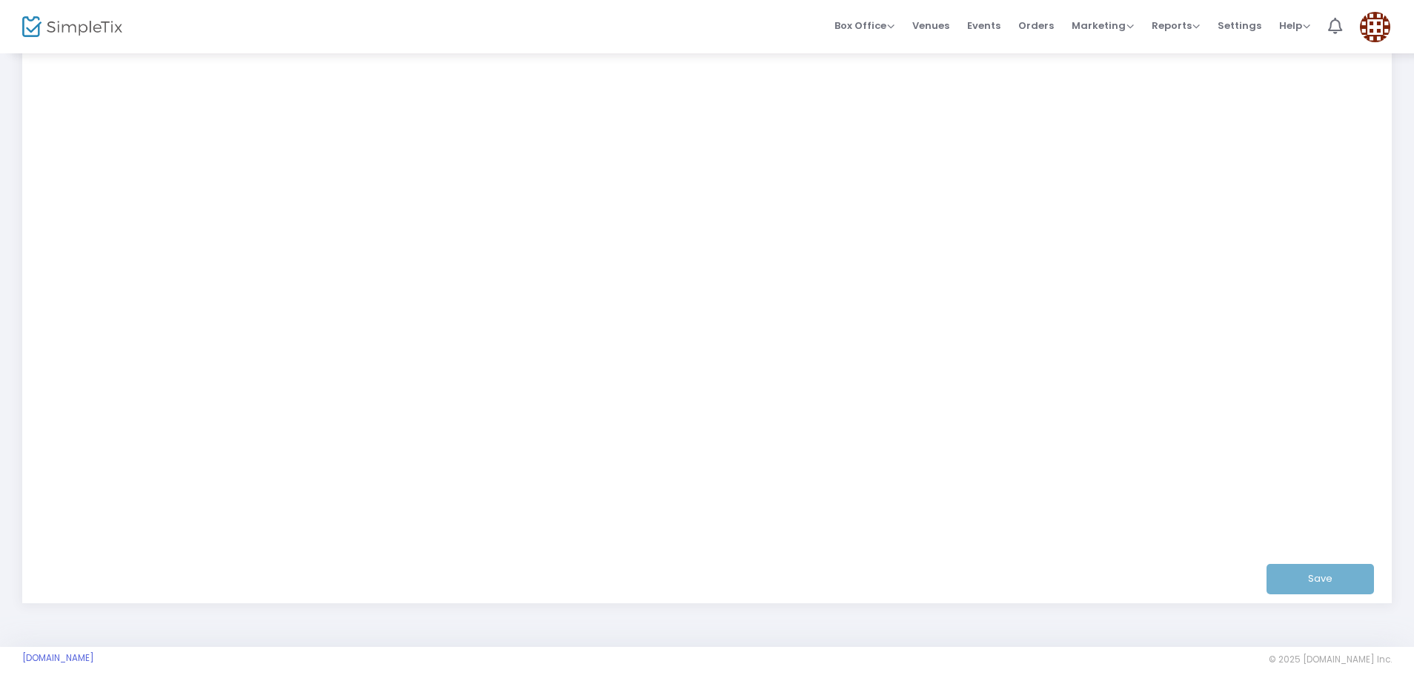
scroll to position [374, 0]
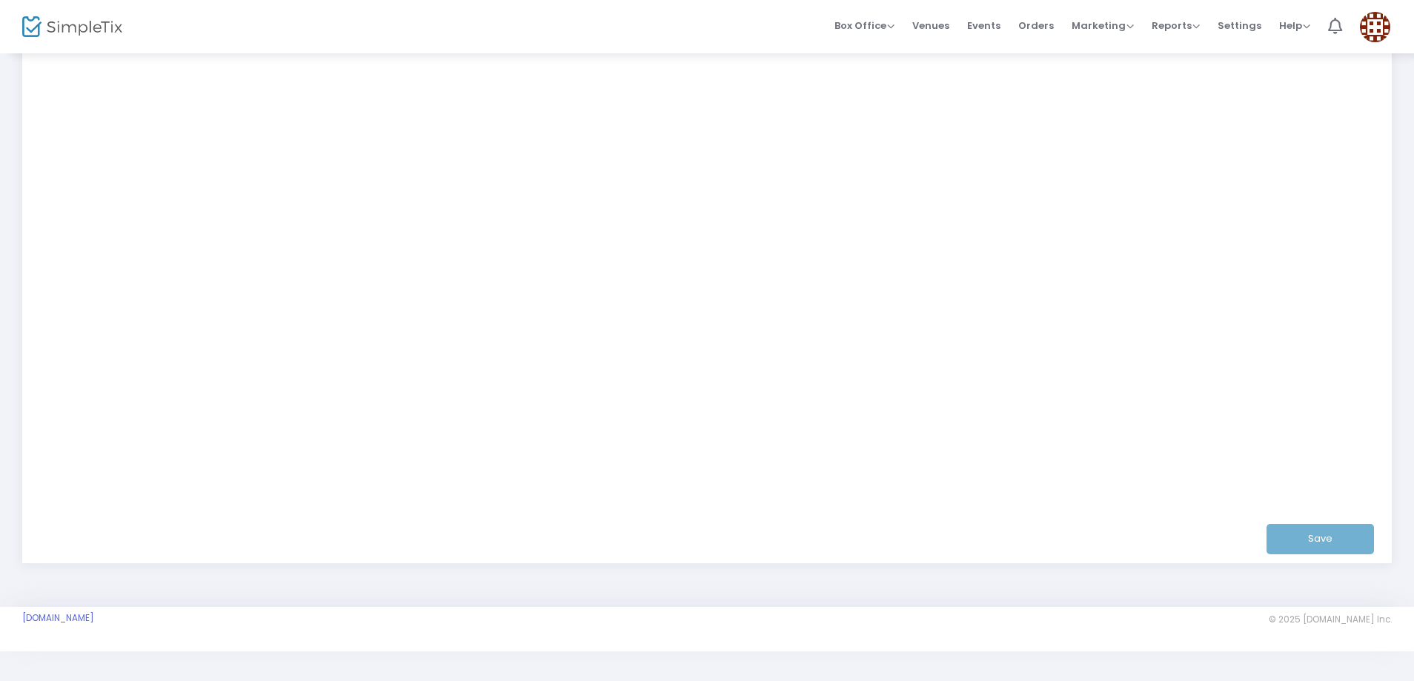
click at [1358, 546] on div "Save" at bounding box center [708, 538] width 1328 height 48
click at [1348, 542] on div "Save" at bounding box center [708, 538] width 1328 height 48
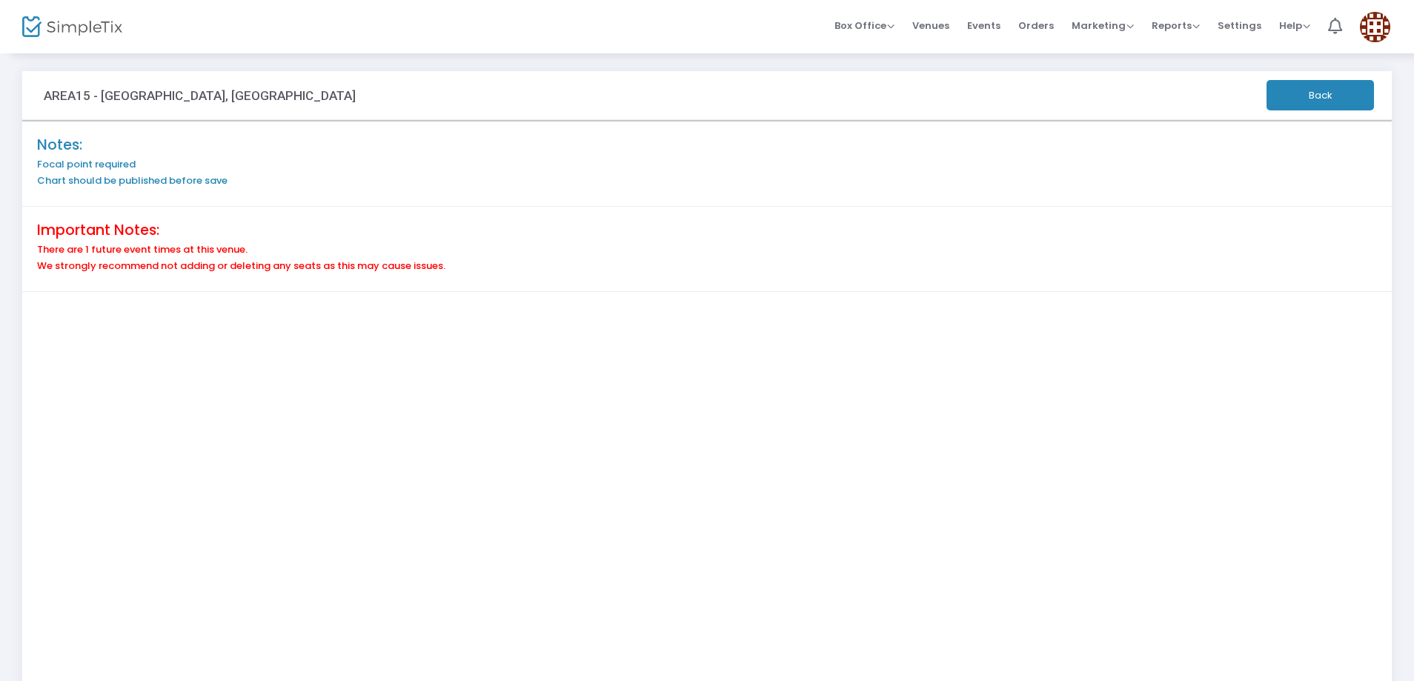
scroll to position [0, 0]
click at [1290, 138] on div "Notes: Focal point required Chart should be published before save" at bounding box center [707, 167] width 1370 height 85
click at [1305, 91] on button "Back" at bounding box center [1320, 98] width 107 height 30
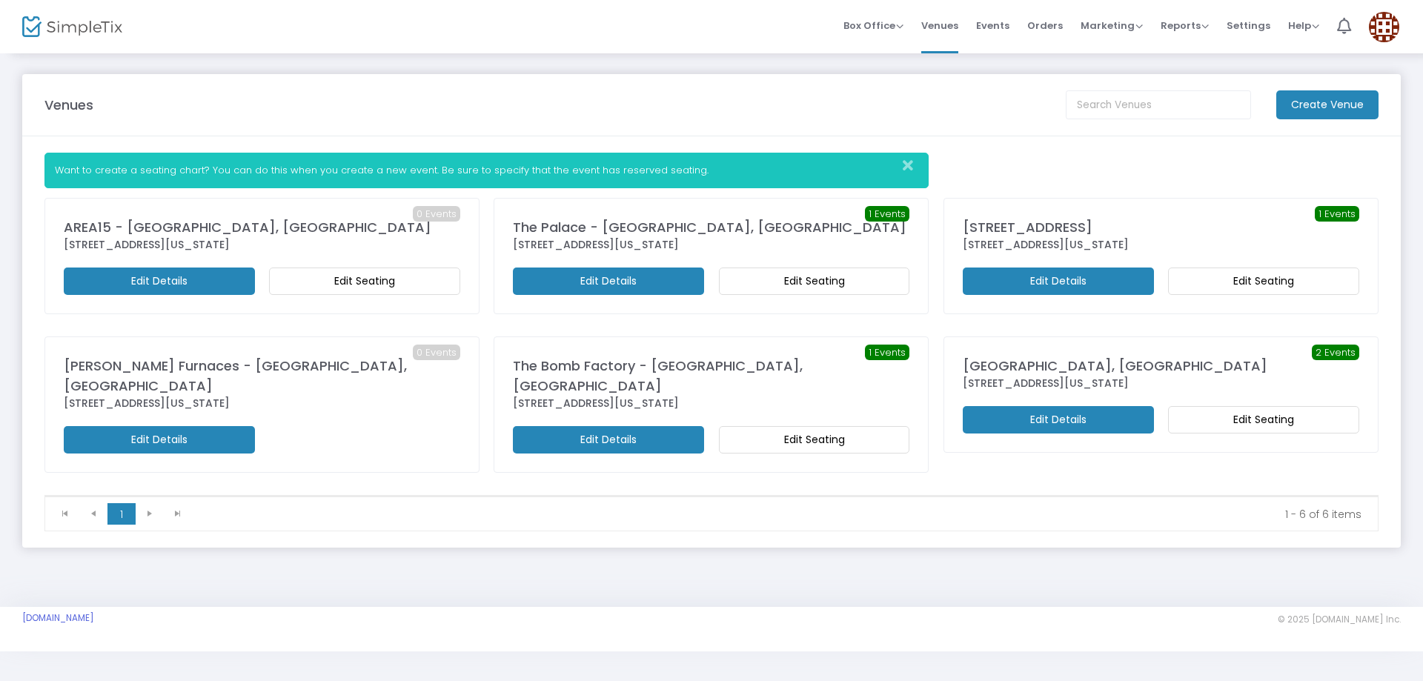
click at [189, 285] on m-button "Edit Details" at bounding box center [159, 281] width 191 height 27
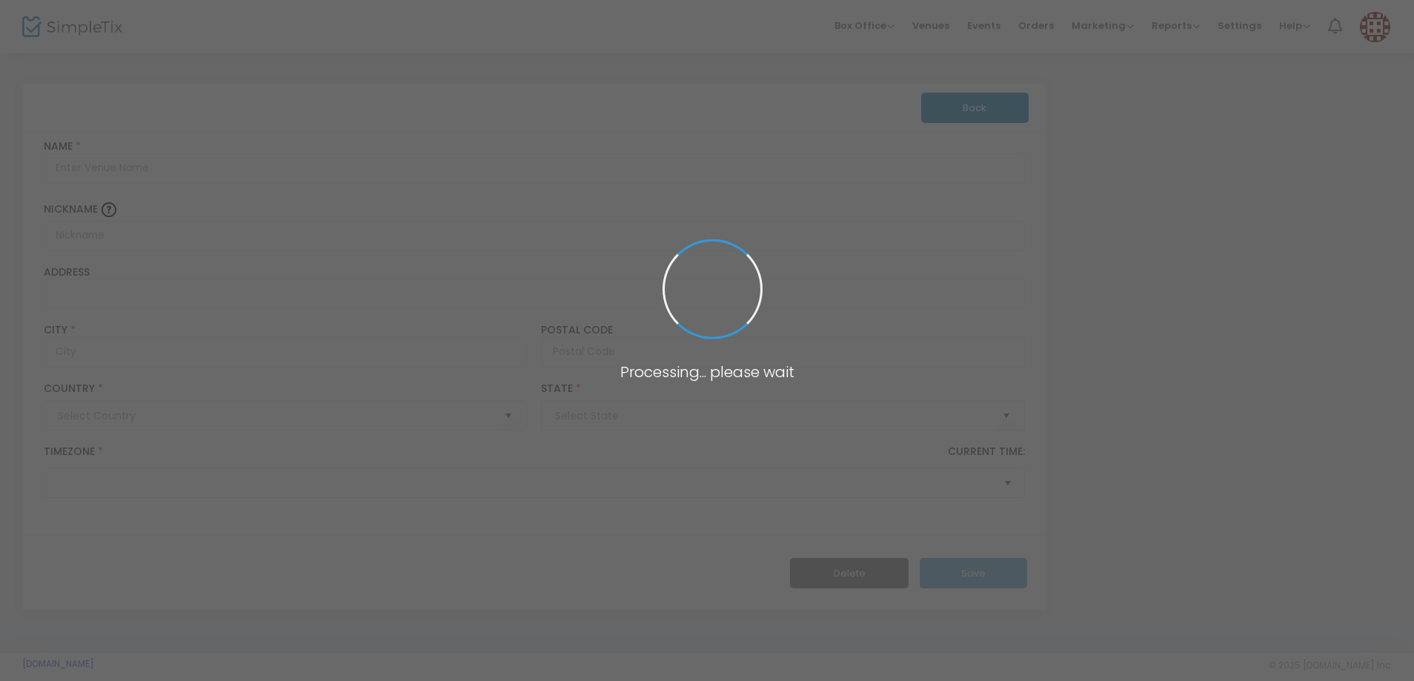
type input "Pakistan"
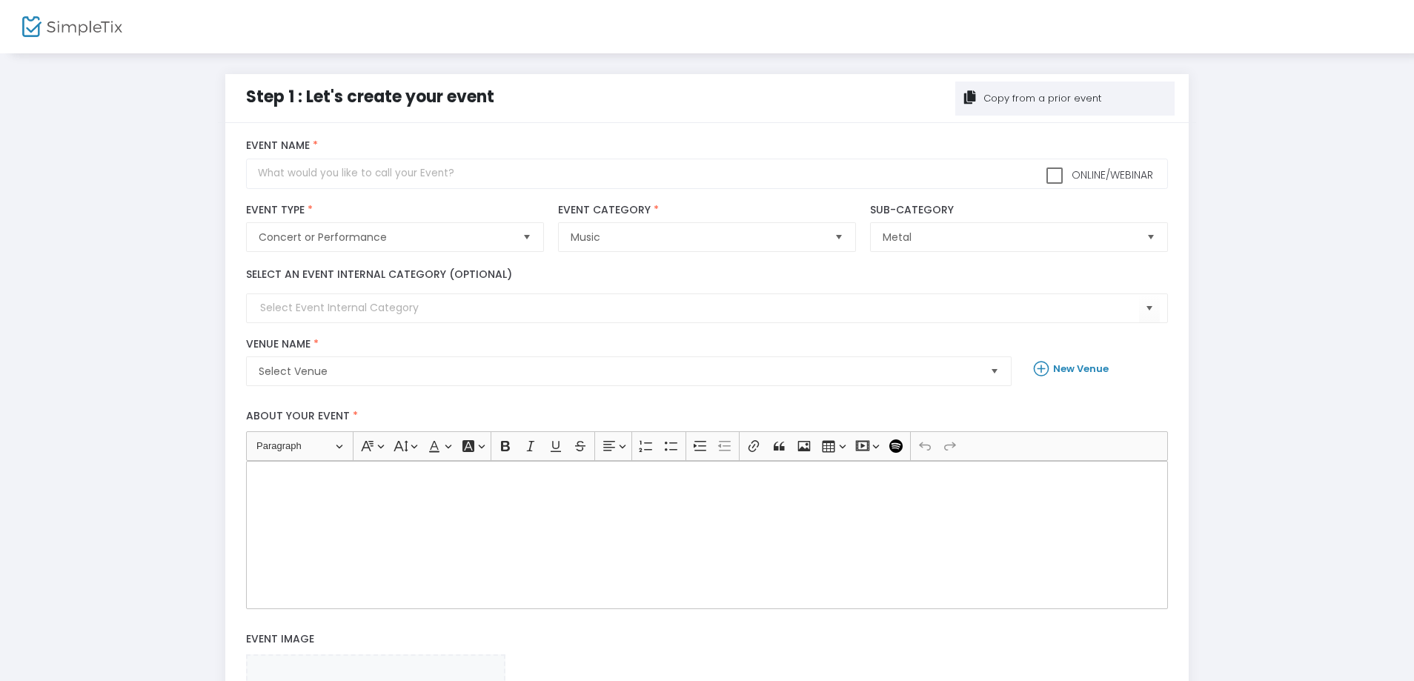
click at [50, 38] on div at bounding box center [58, 26] width 73 height 53
click at [72, 16] on img at bounding box center [72, 26] width 100 height 21
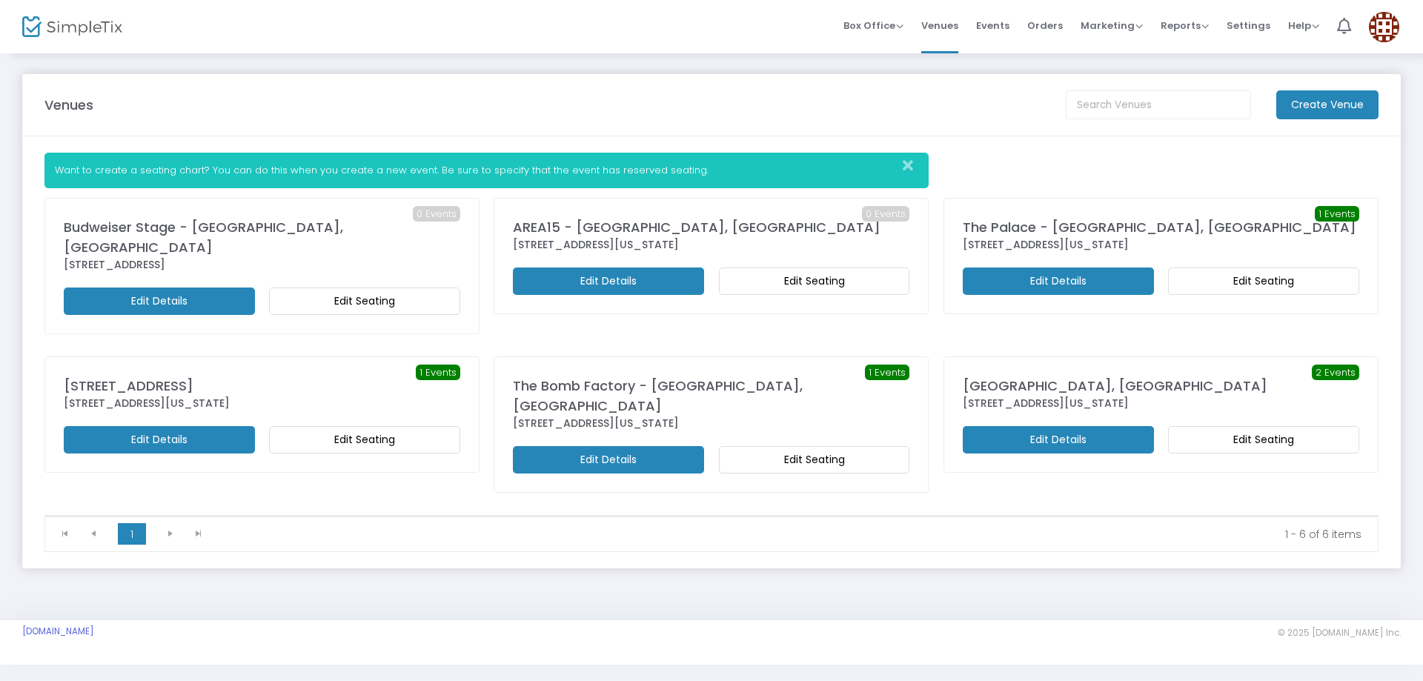
click at [148, 288] on m-button "Edit Details" at bounding box center [159, 301] width 191 height 27
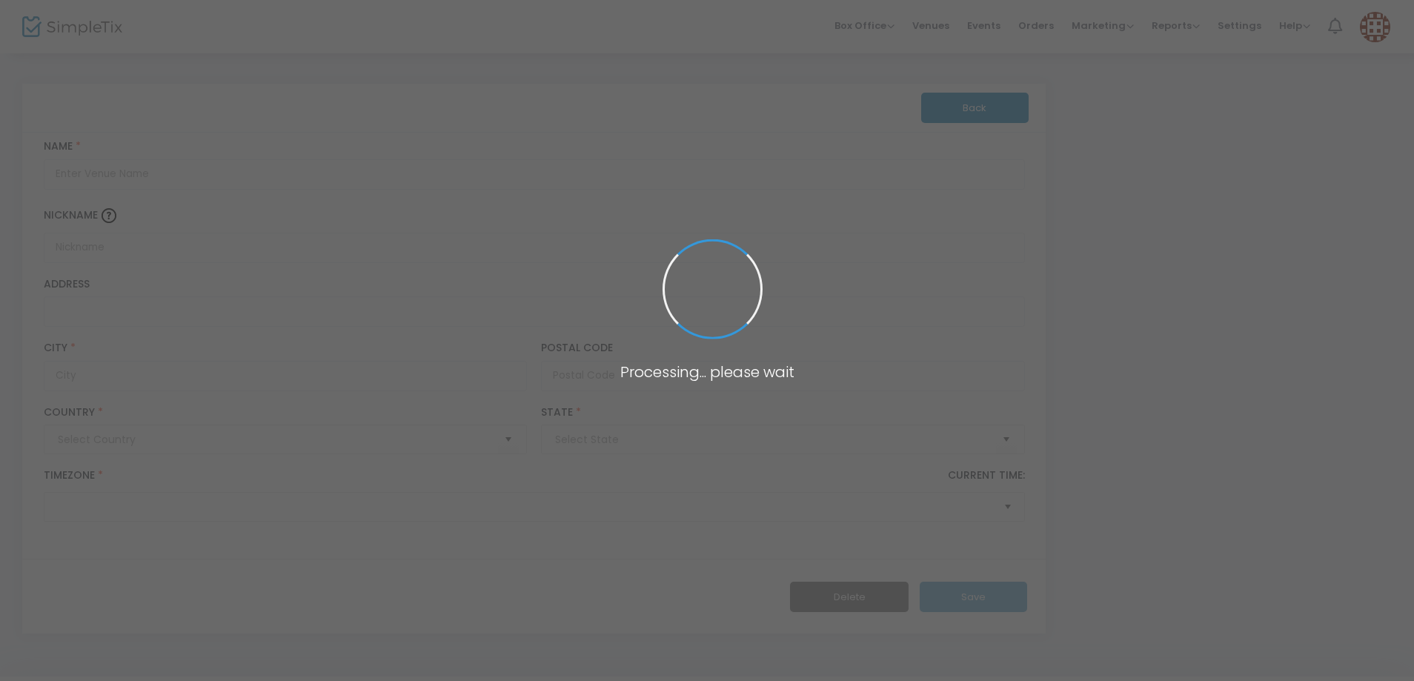
type input "Pakistan"
type input "Budweiser Stage - Toronto, ON"
type input "909 Lake Shore Boulevard West"
type input "Toronto"
type input "M6K 3L3"
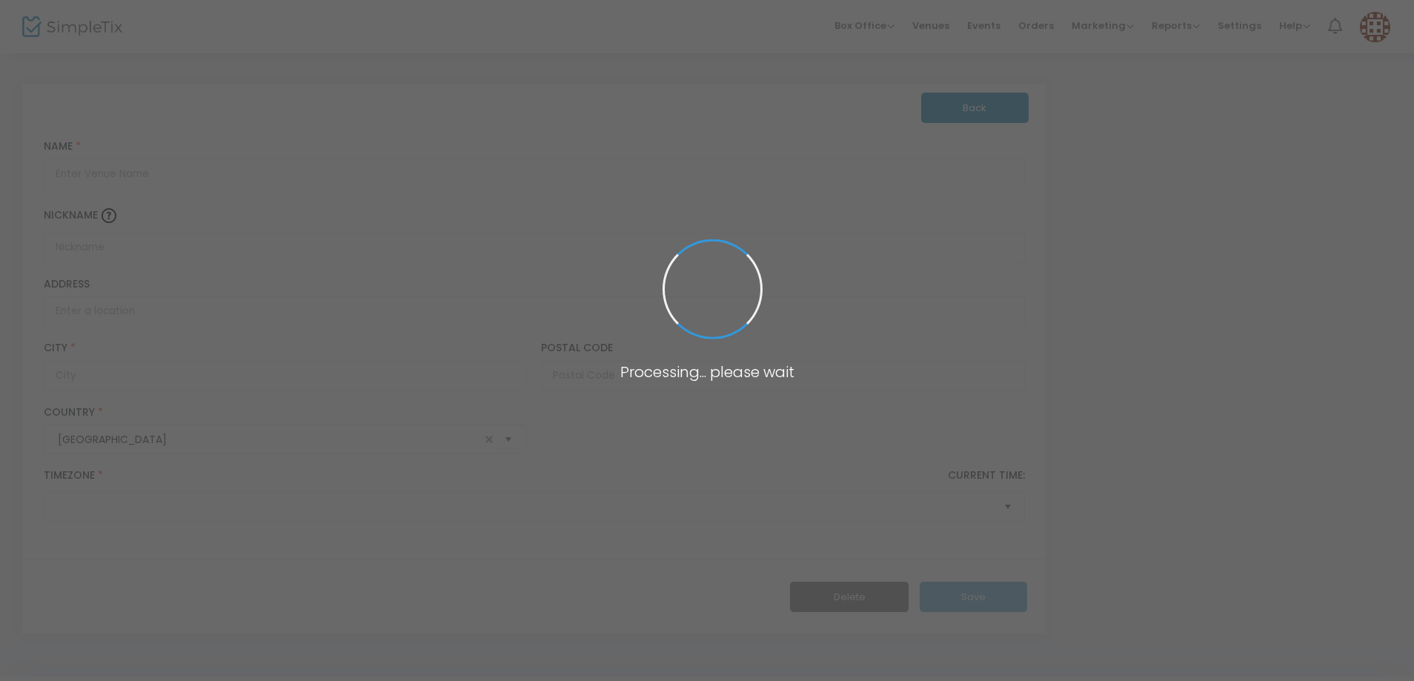
type input "Canada"
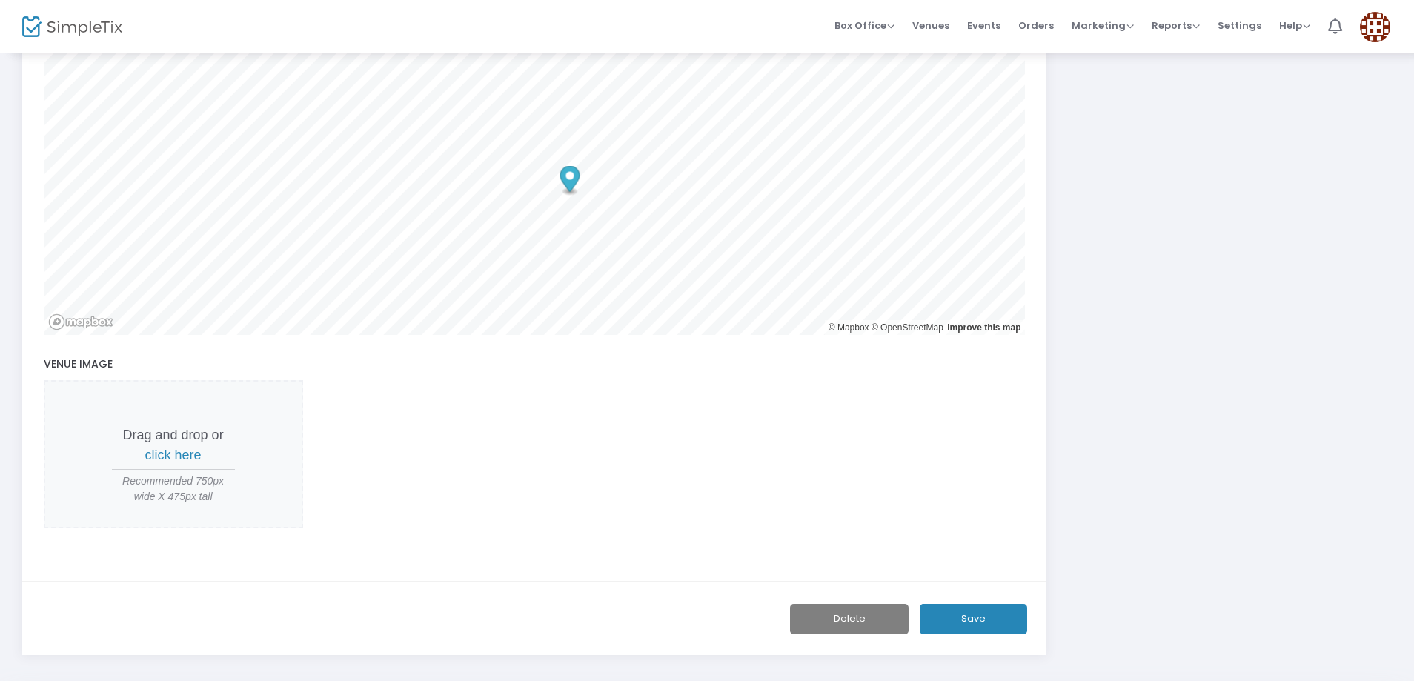
scroll to position [620, 0]
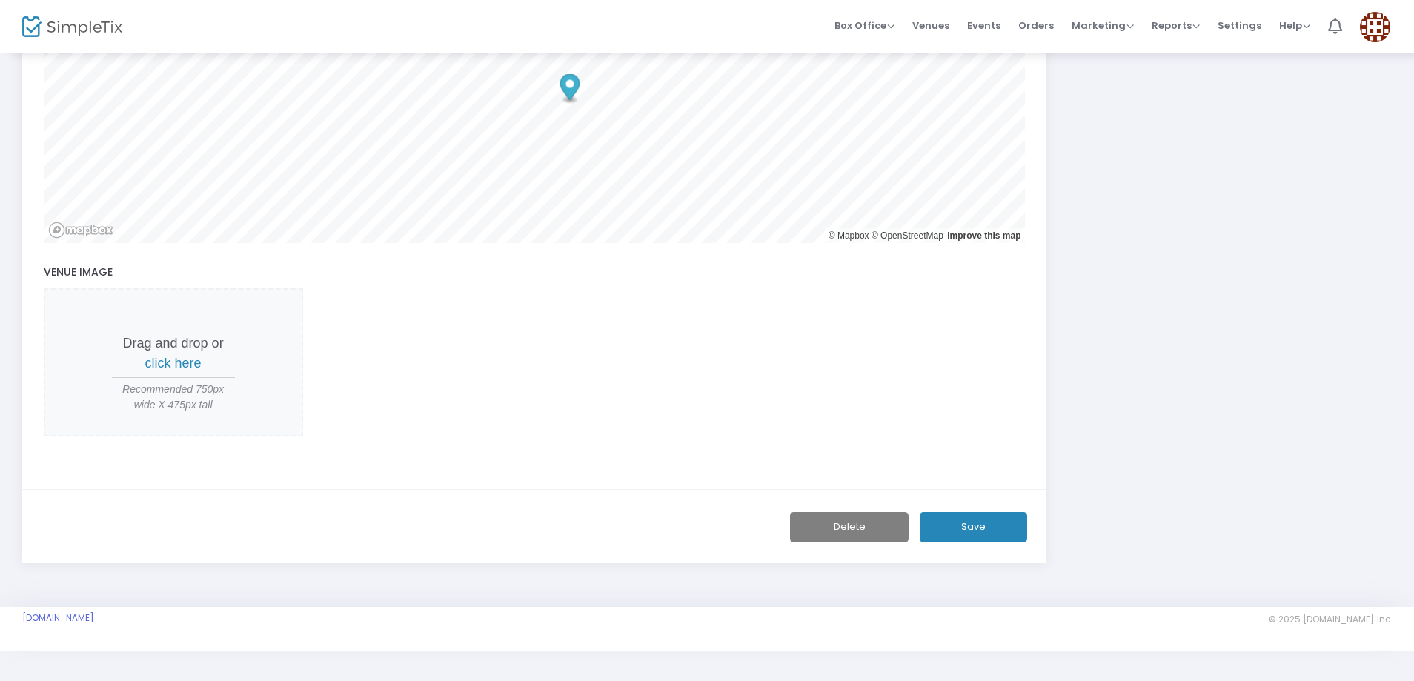
click at [853, 526] on button "Delete" at bounding box center [849, 527] width 119 height 30
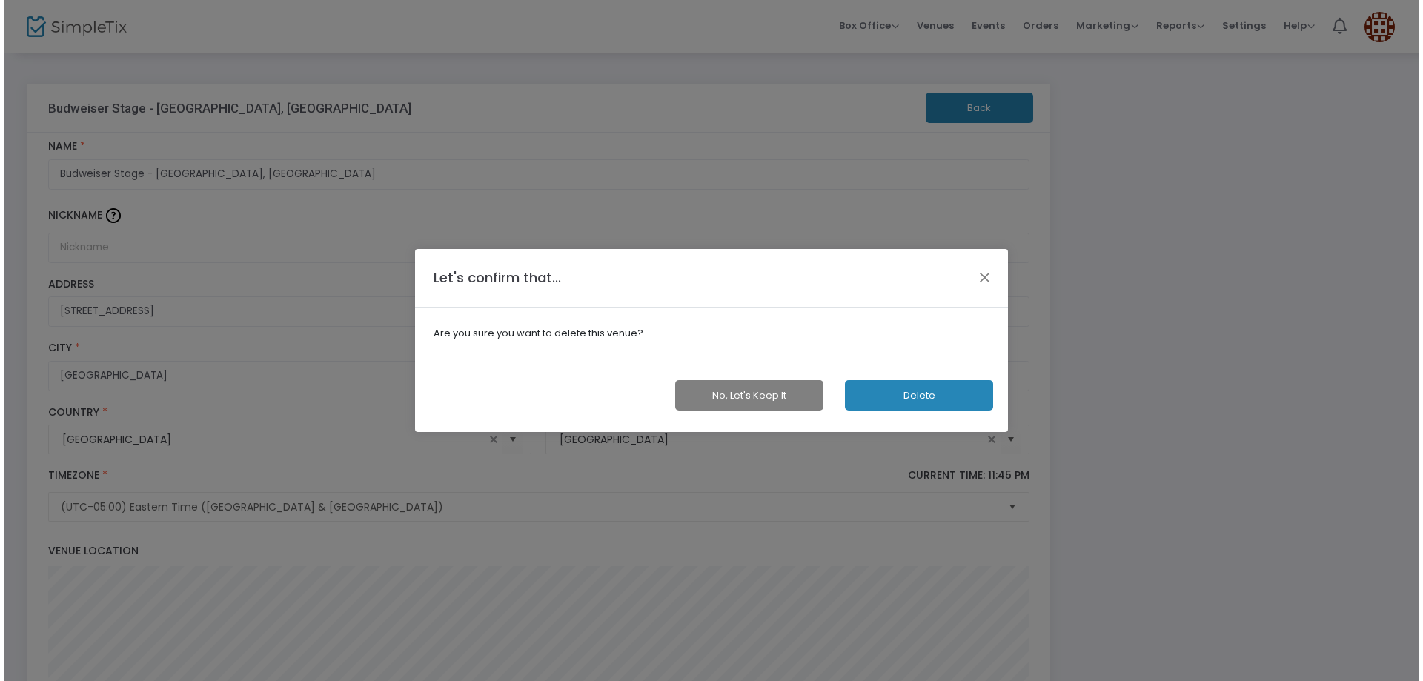
scroll to position [0, 0]
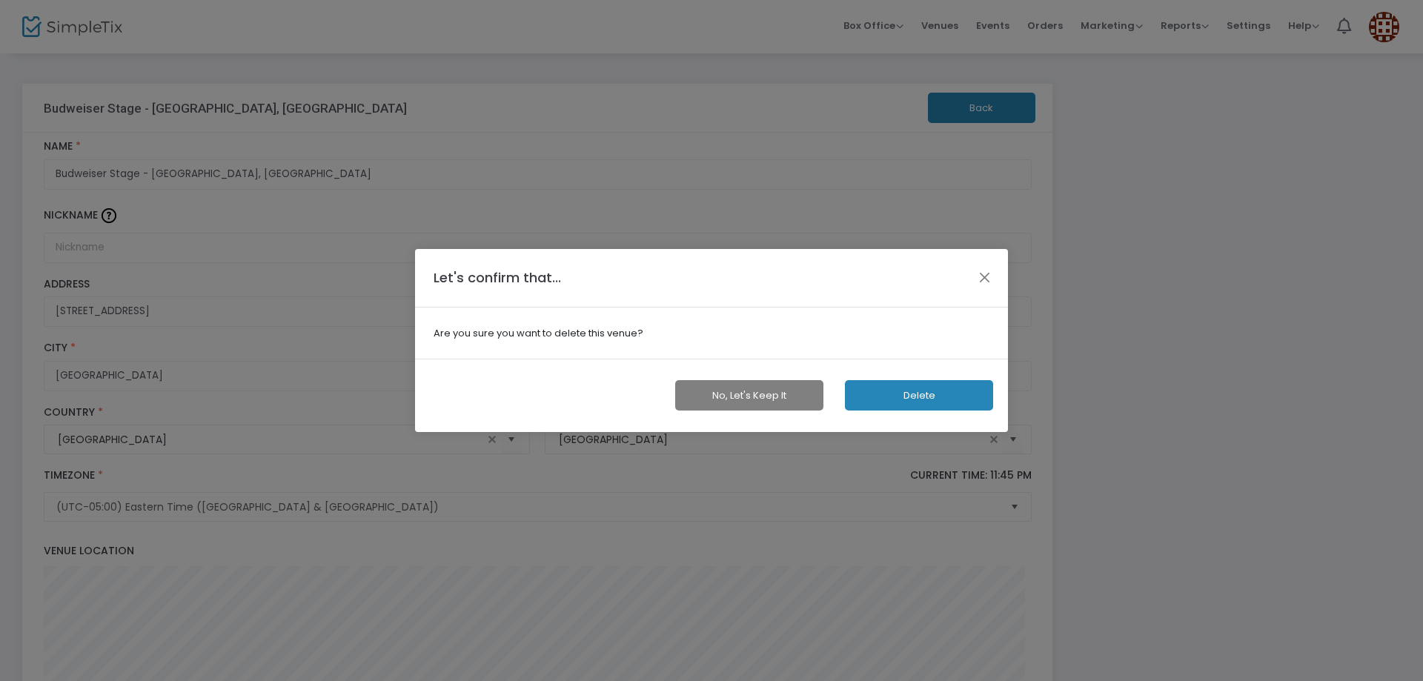
click at [892, 388] on button "Delete" at bounding box center [919, 395] width 148 height 30
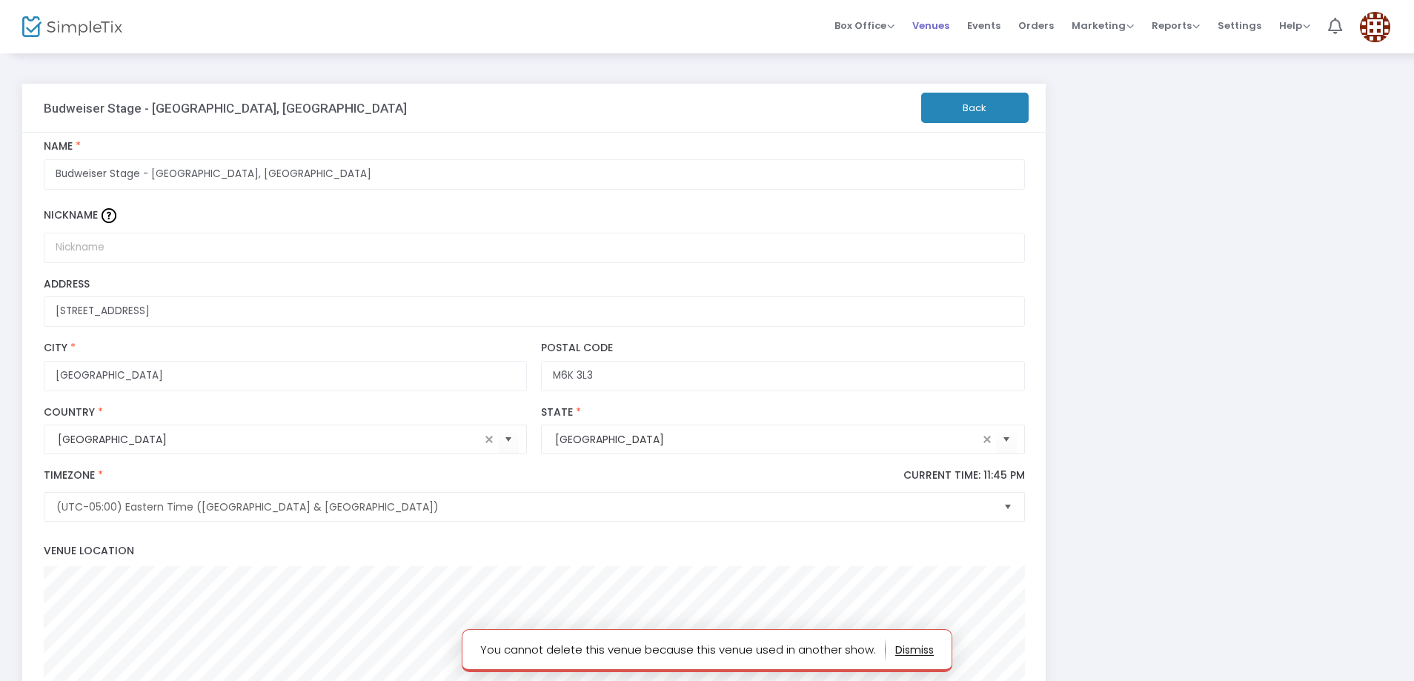
click at [933, 27] on span "Venues" at bounding box center [931, 26] width 37 height 38
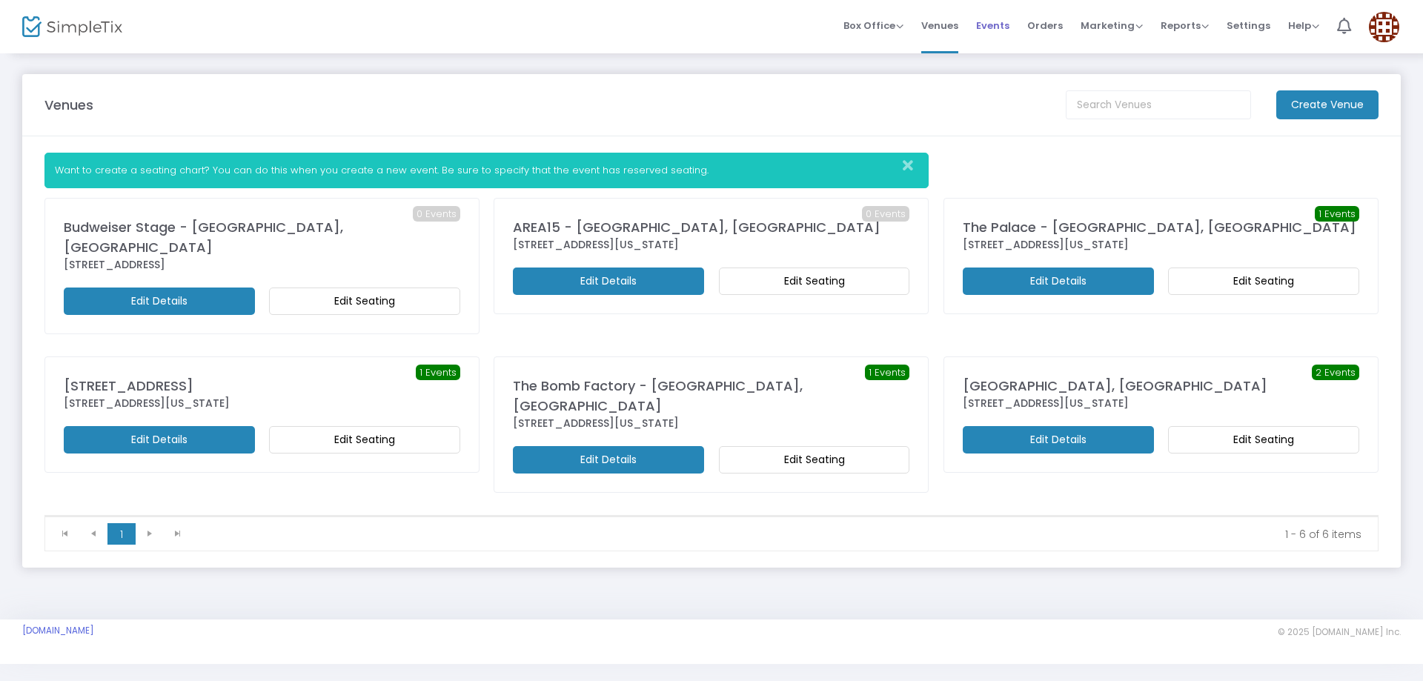
click at [994, 29] on span "Events" at bounding box center [992, 26] width 33 height 38
click at [907, 164] on icon "Close" at bounding box center [908, 166] width 10 height 15
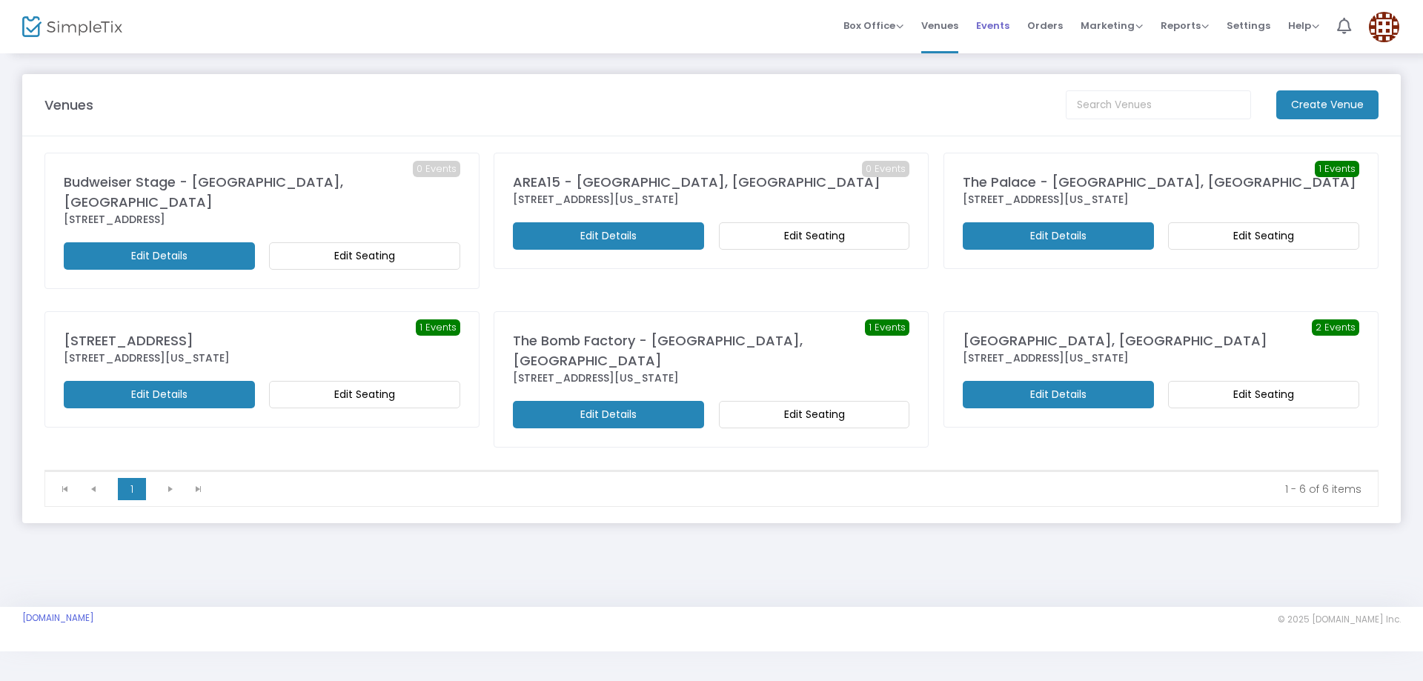
click at [985, 22] on span "Events" at bounding box center [992, 26] width 33 height 38
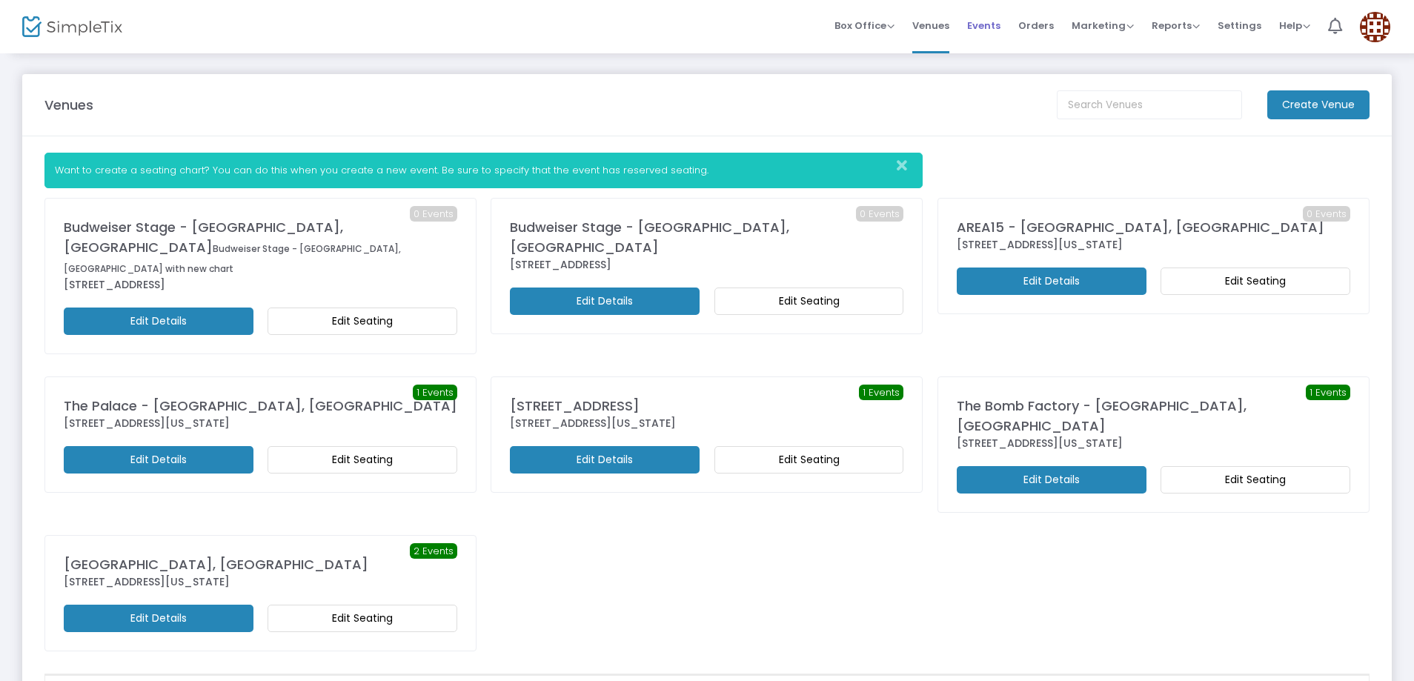
click at [975, 27] on span "Events" at bounding box center [983, 26] width 33 height 38
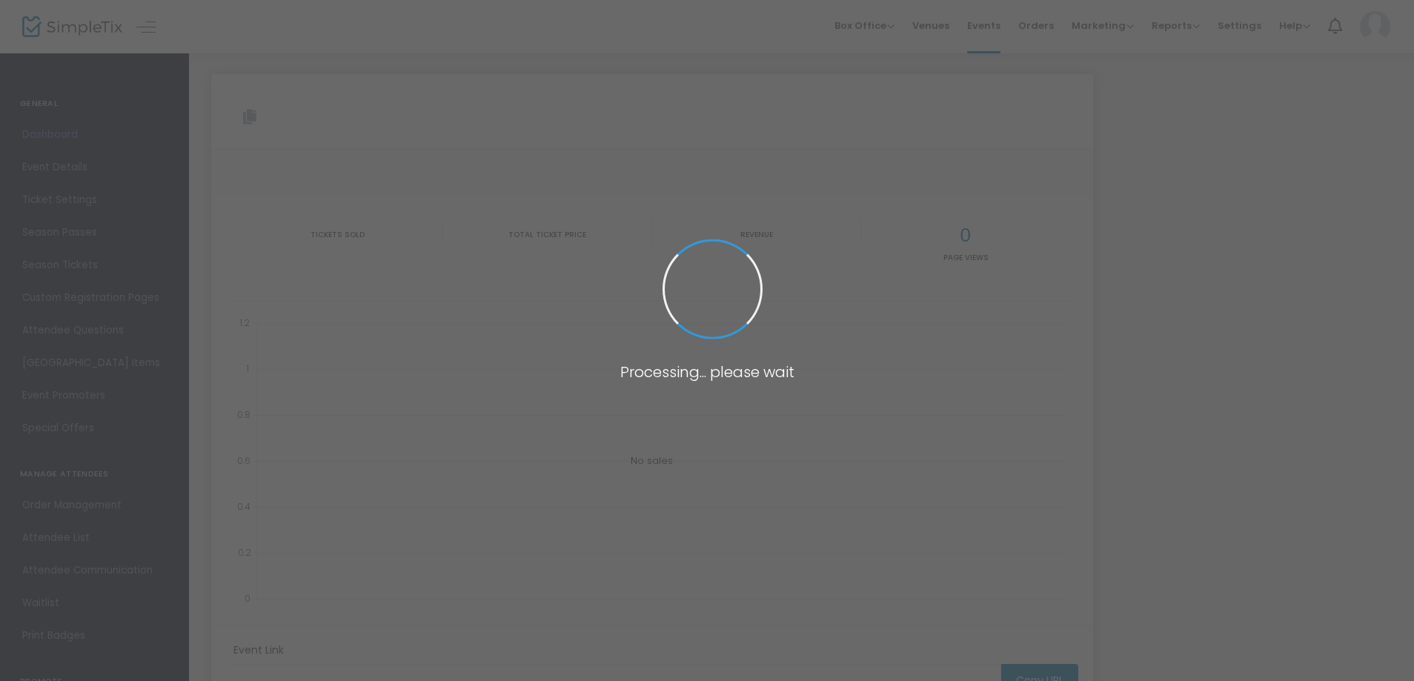
type input "[URL][DOMAIN_NAME]"
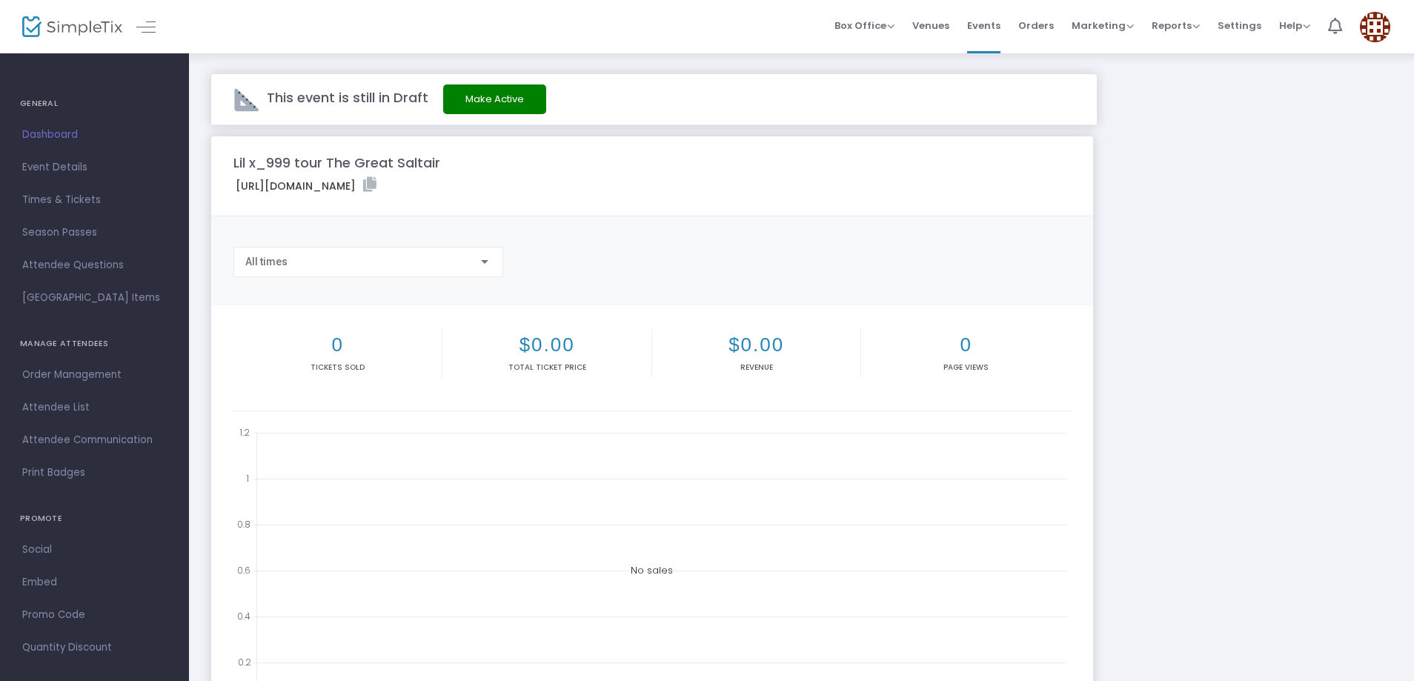
click at [451, 102] on button "Make Active" at bounding box center [494, 100] width 103 height 30
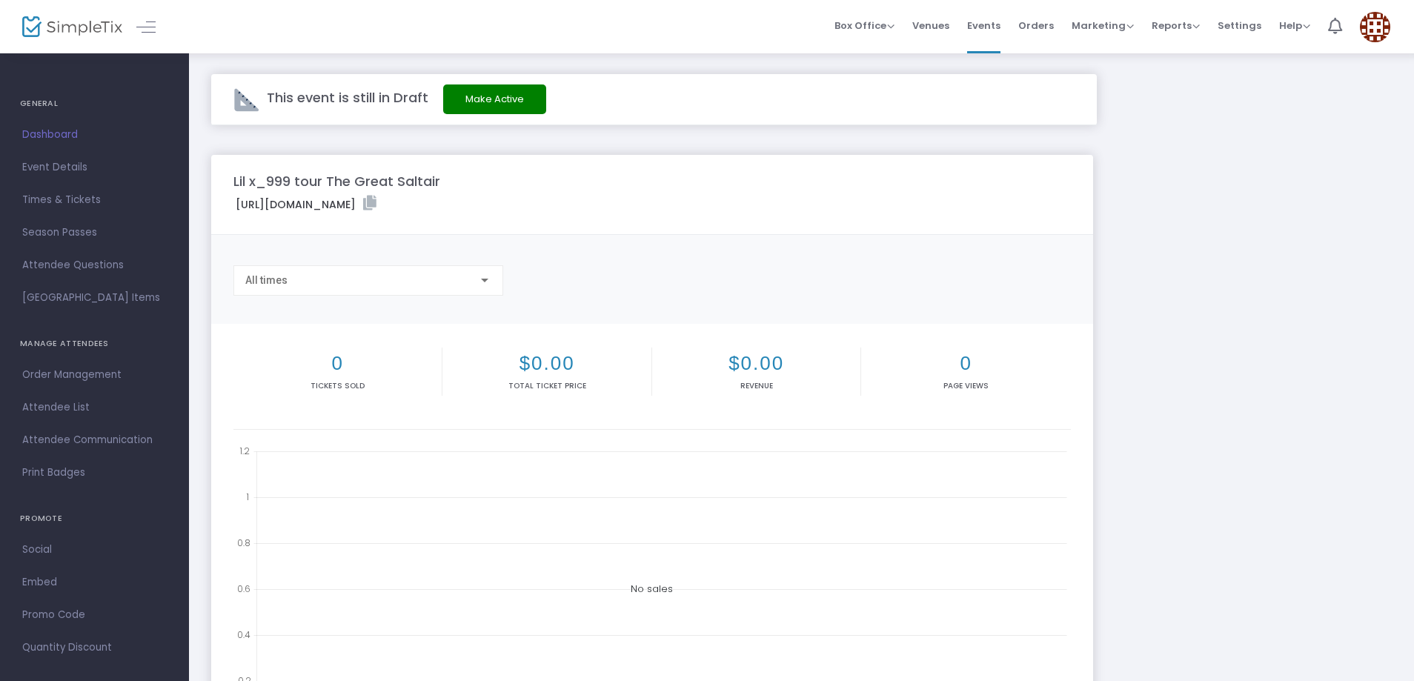
click at [513, 98] on button "Make Active" at bounding box center [494, 100] width 103 height 30
click at [377, 208] on label "https://www.simpletix.com/e/lil-x-999-tour-the-great-saltair-tickets-232600" at bounding box center [306, 204] width 141 height 17
click at [377, 208] on icon at bounding box center [369, 203] width 13 height 15
click at [927, 24] on span "Venues" at bounding box center [931, 26] width 37 height 38
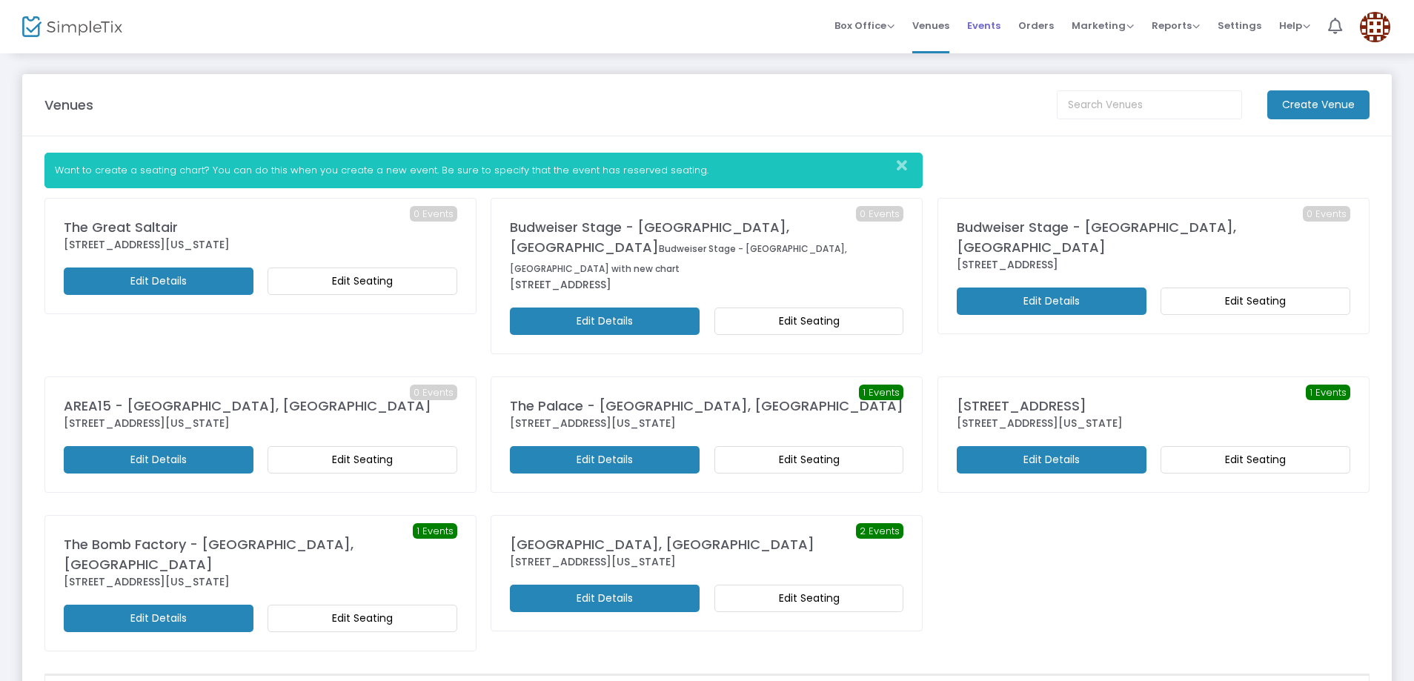
click at [985, 24] on span "Events" at bounding box center [983, 26] width 33 height 38
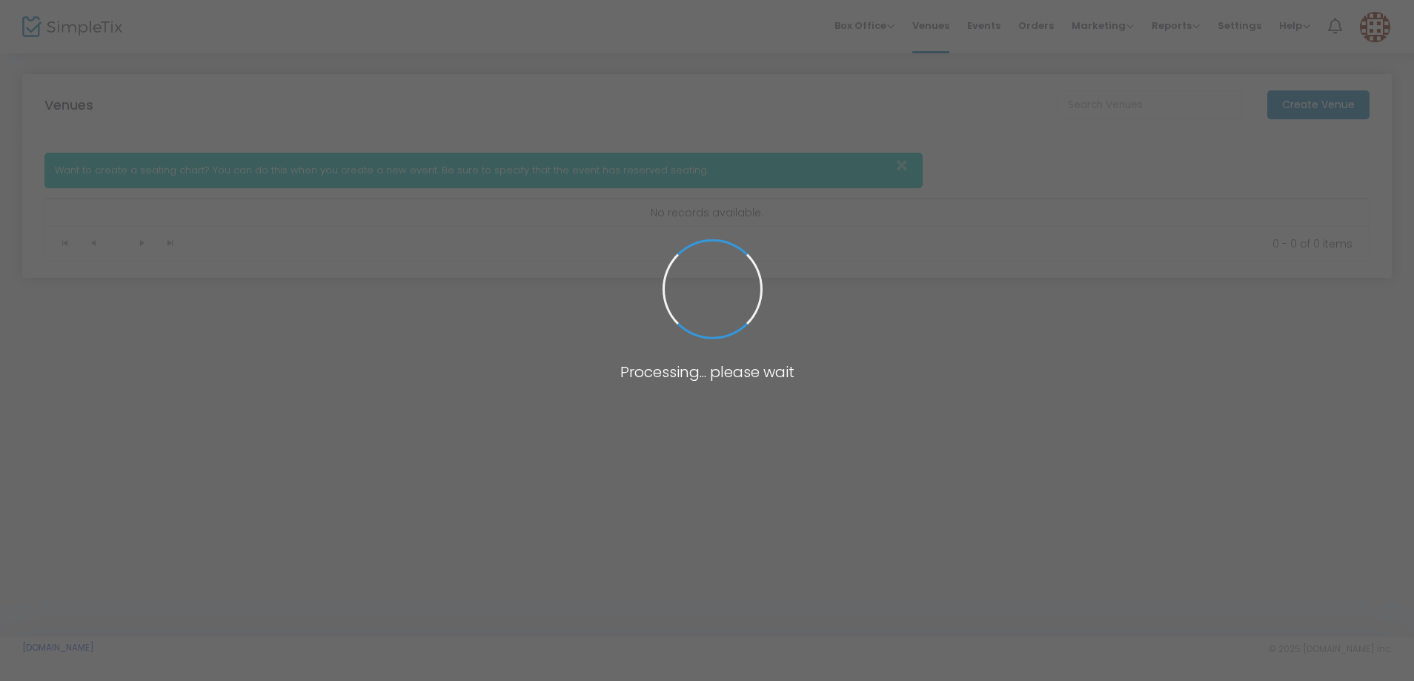
scroll to position [74, 0]
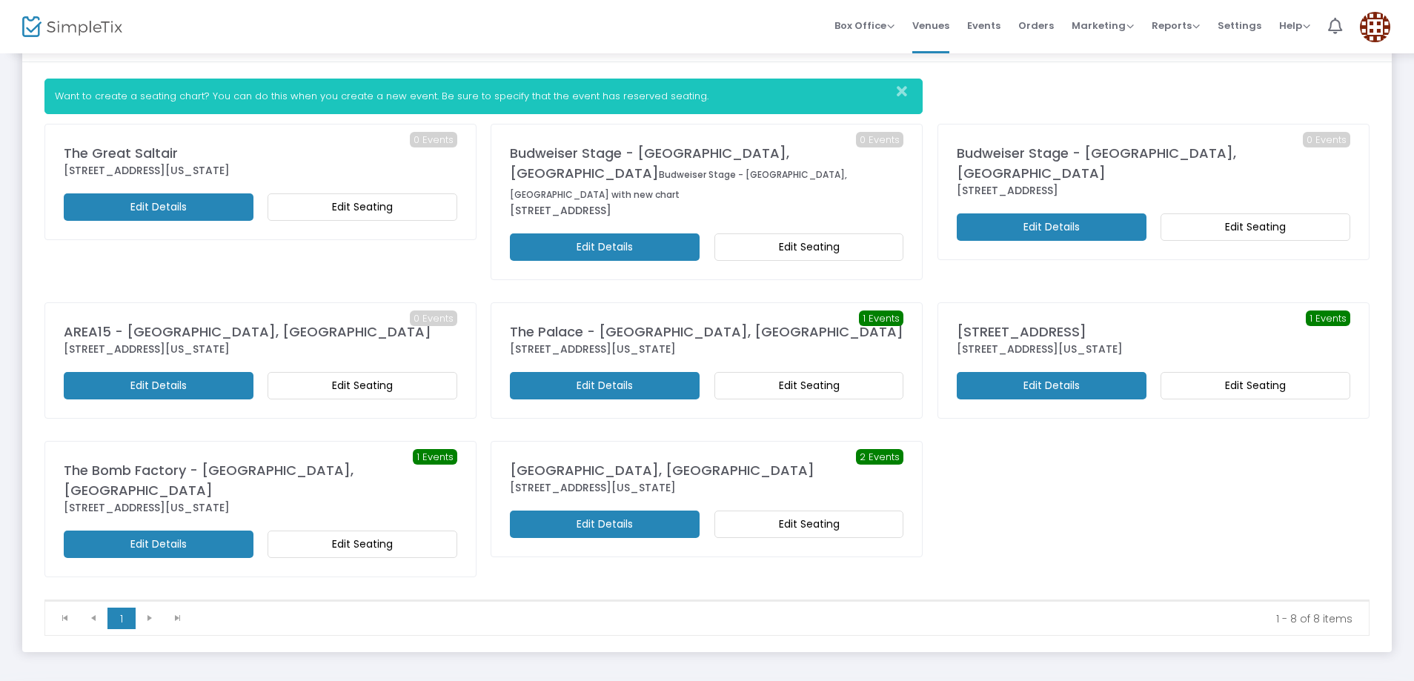
click at [176, 213] on m-button "Edit Details" at bounding box center [159, 206] width 190 height 27
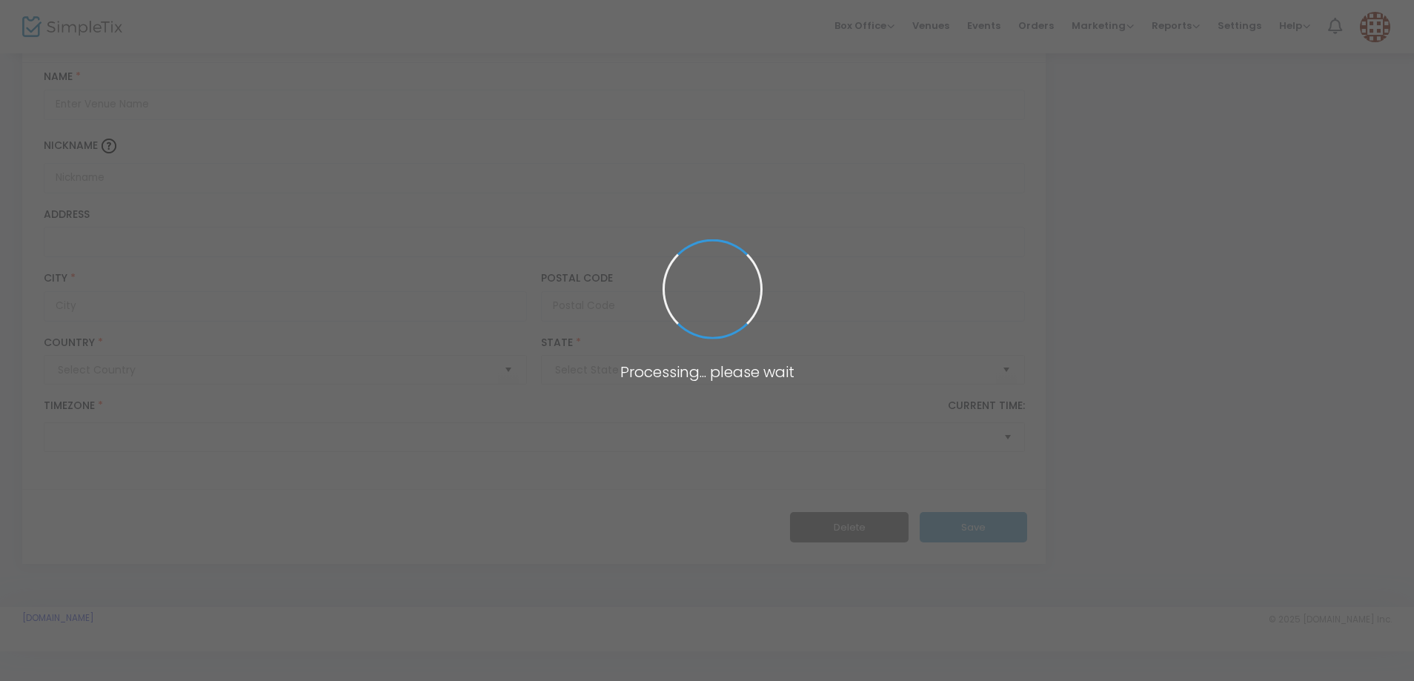
type input "Pakistan"
type input "The Great Saltair"
type input "12408 West Saltair Drive"
type input "Magna"
type input "84044"
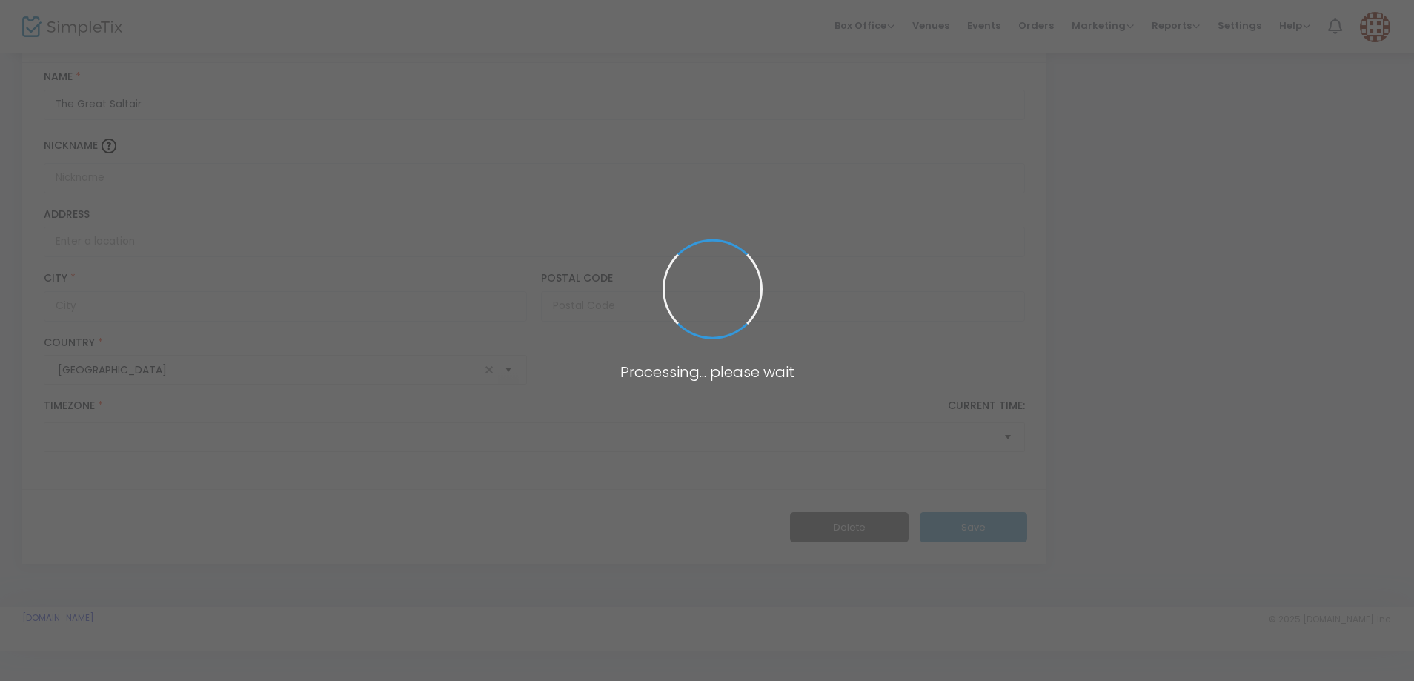
type input "United States"
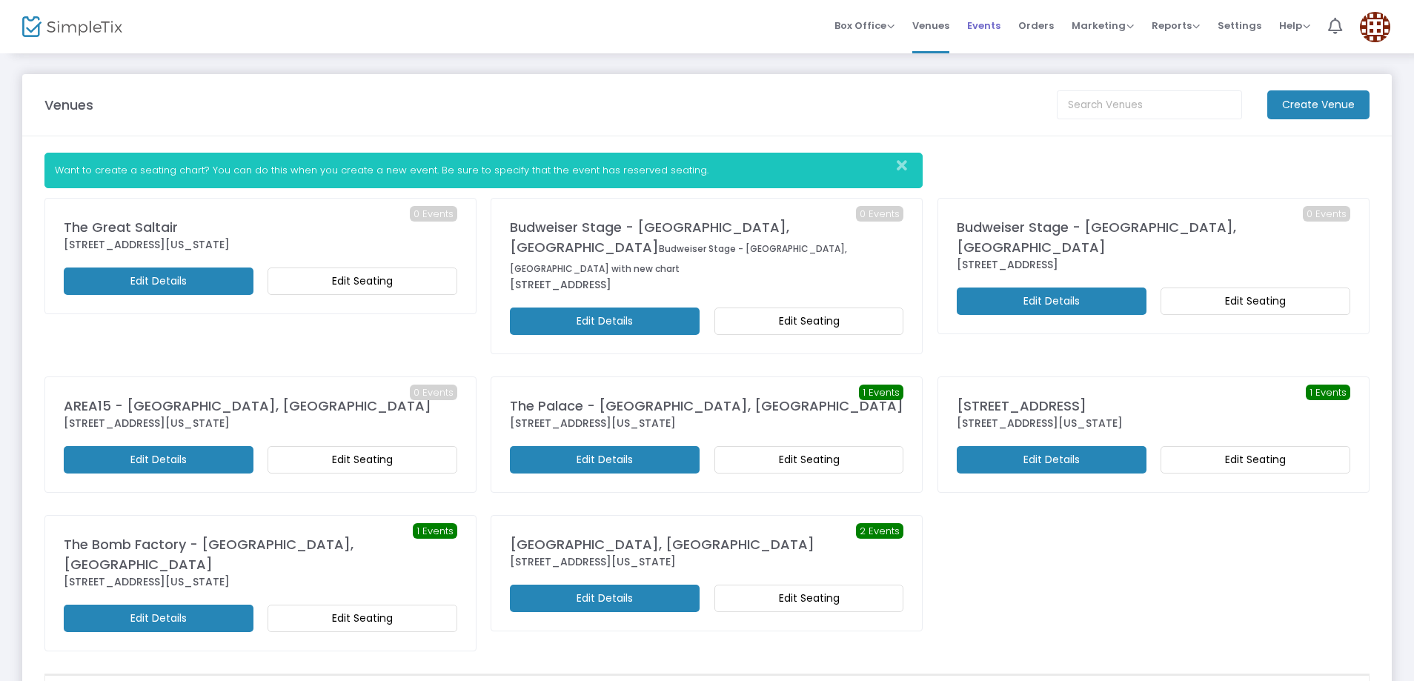
click at [987, 17] on span "Events" at bounding box center [983, 26] width 33 height 38
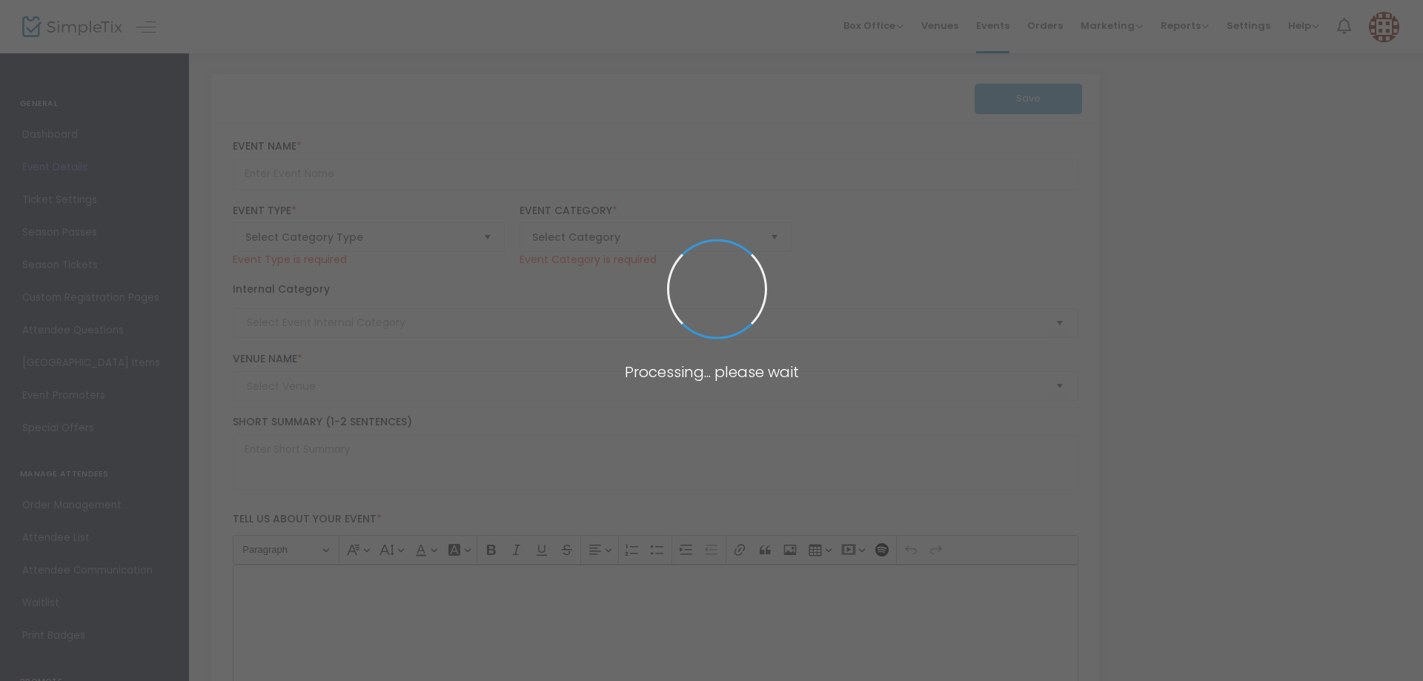
type input "Lil x_999 Tour The Great Saltair Magna, UT"
type textarea "Lil x_999 Tour at The Great Saltair Magna, UT Prepare yourself for an electrify…"
type input "Buy Tickets"
type input "Lil x_999"
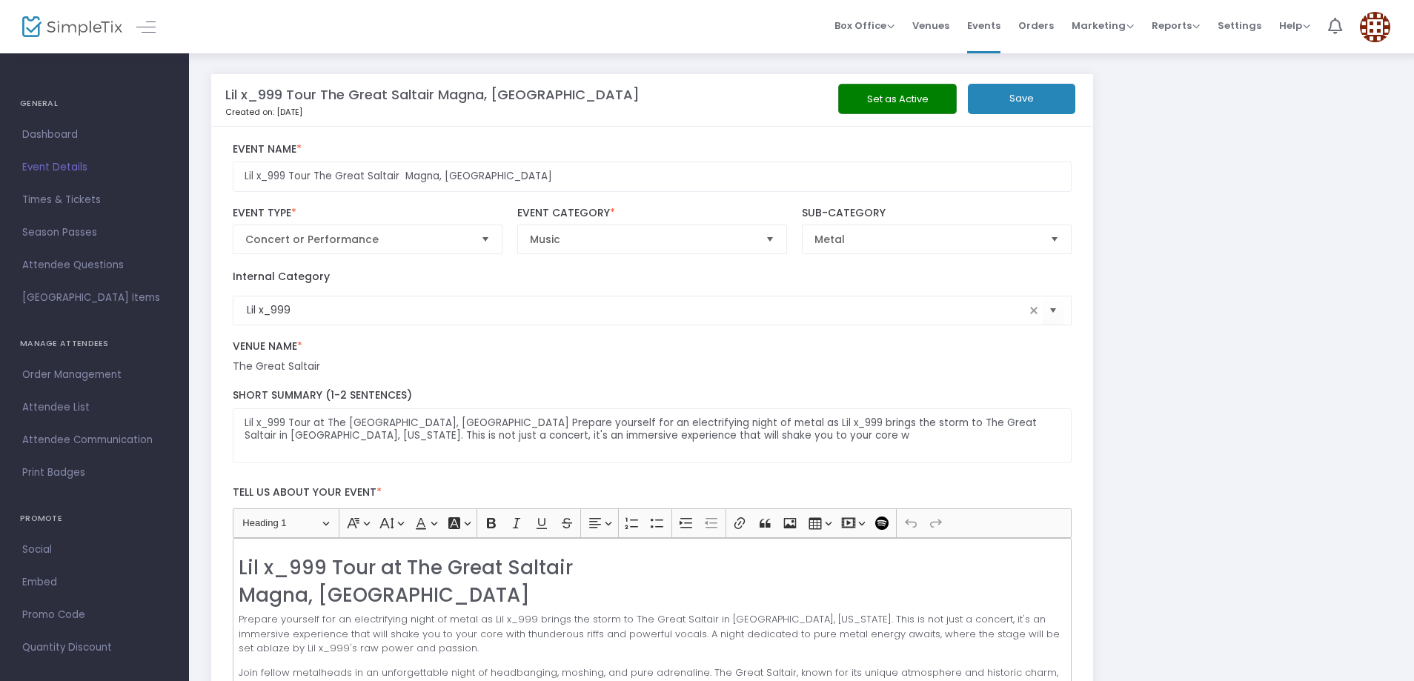
click at [910, 103] on button "Set as Active" at bounding box center [897, 99] width 119 height 30
click at [913, 97] on button "Set as Active" at bounding box center [897, 99] width 119 height 30
click at [1048, 104] on button "Save" at bounding box center [1021, 99] width 107 height 30
click at [896, 90] on button "Set as Active" at bounding box center [897, 99] width 119 height 30
